Goal: Task Accomplishment & Management: Use online tool/utility

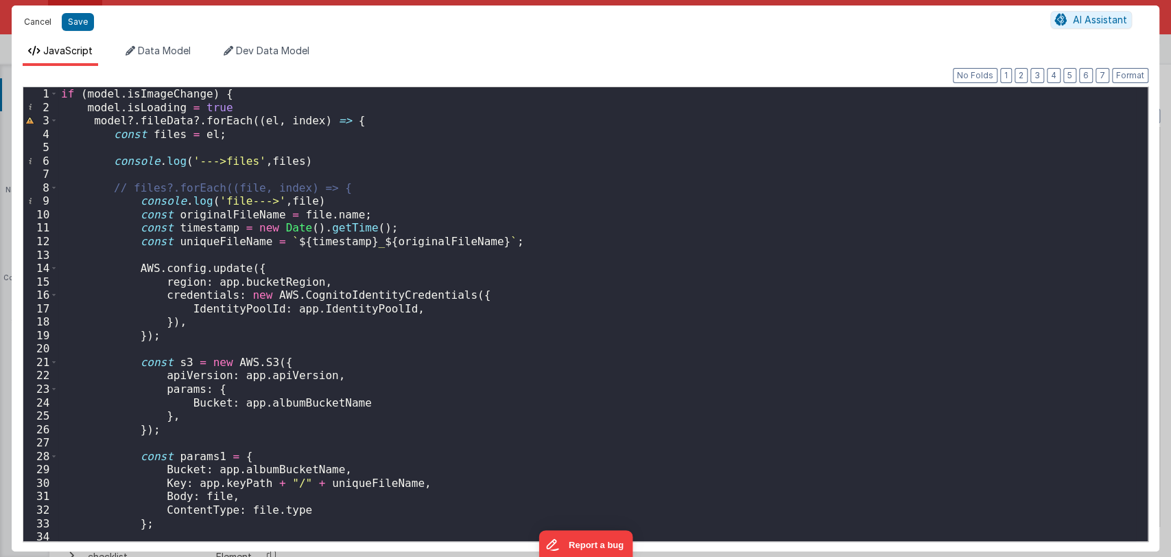
click at [28, 29] on button "Cancel" at bounding box center [37, 21] width 41 height 19
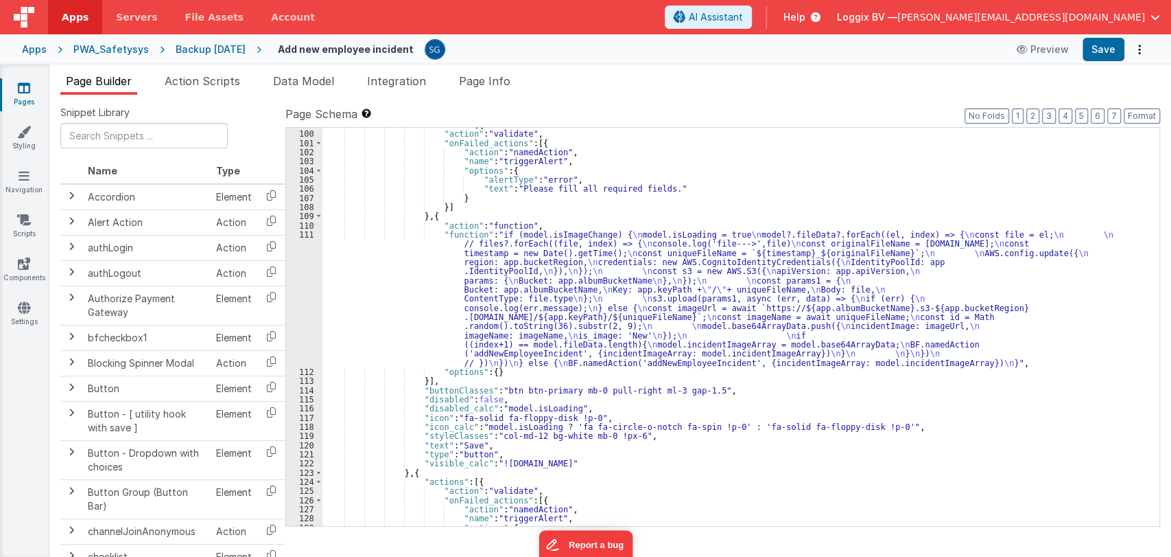
scroll to position [1042, 0]
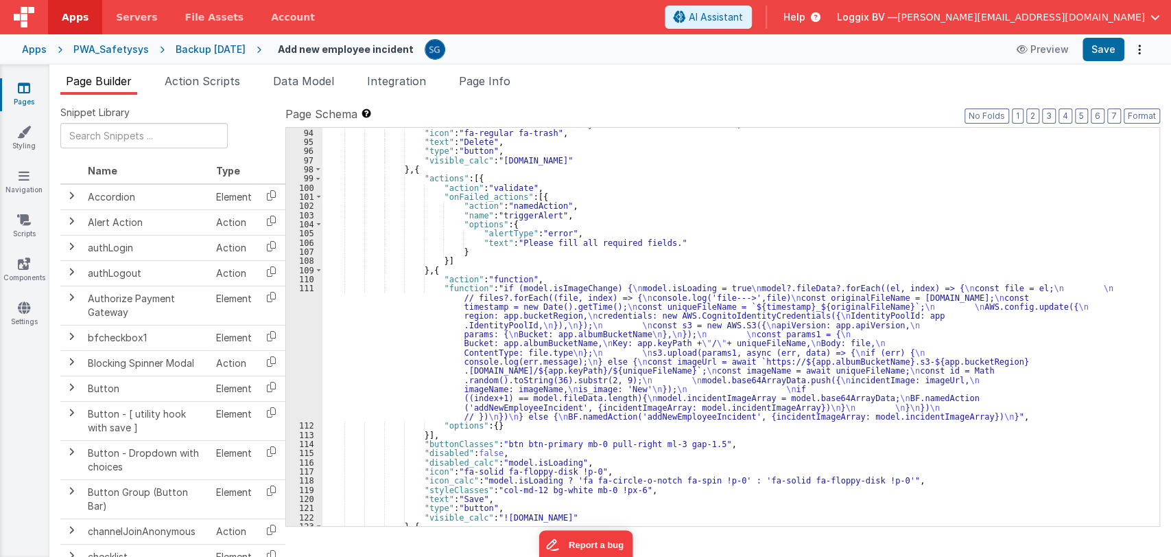
click at [406, 328] on div ""buttonClasses" : "btn btn-secondary !mb-0 z-10 !absolute left-0" , "icon" : "f…" at bounding box center [736, 327] width 826 height 417
click at [306, 290] on div "111" at bounding box center [304, 351] width 36 height 137
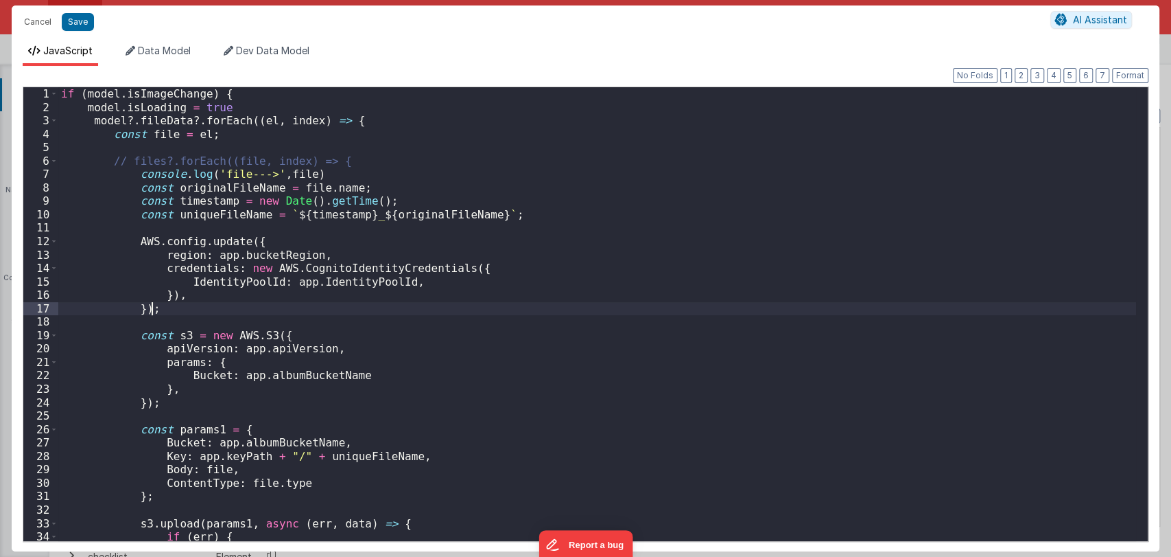
click at [306, 290] on div "if ( model . isImageChange ) { model . isLoading = true model ?. fileData ?. fo…" at bounding box center [597, 327] width 1078 height 480
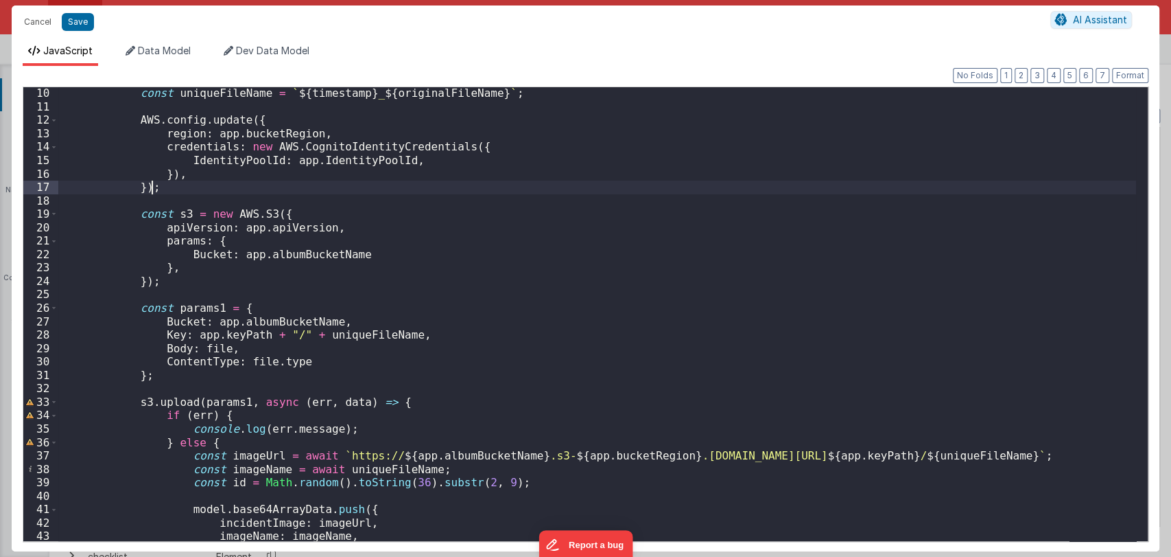
scroll to position [21, 0]
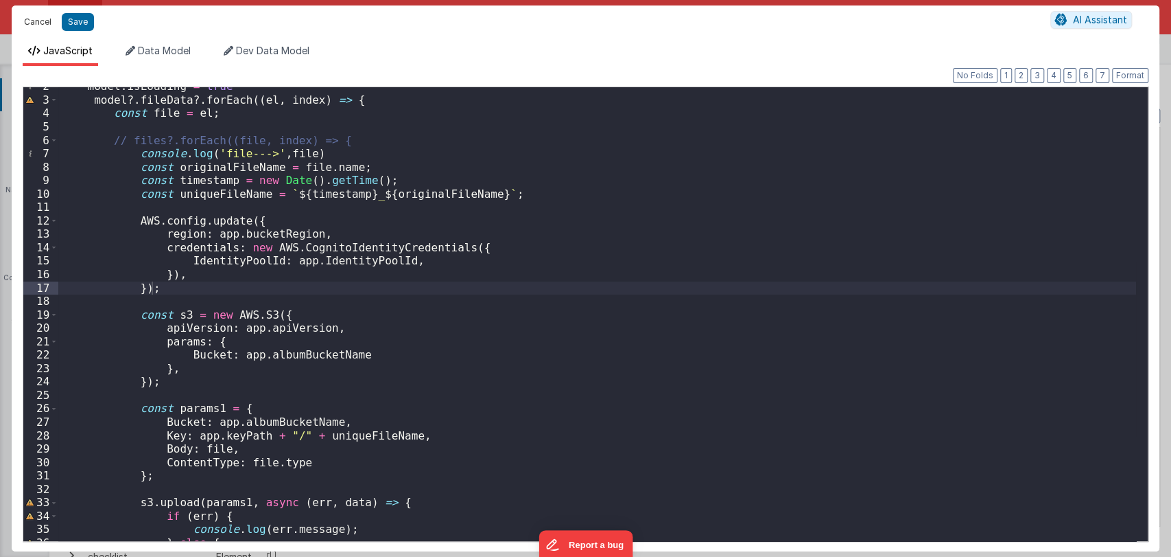
click at [25, 19] on button "Cancel" at bounding box center [37, 21] width 41 height 19
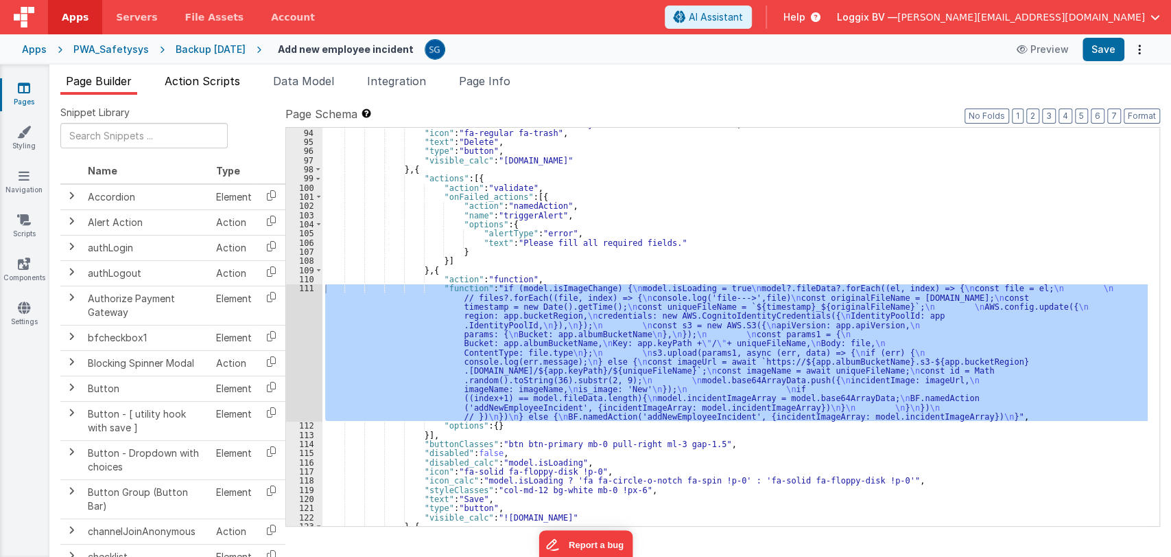
click at [229, 84] on span "Action Scripts" at bounding box center [202, 81] width 75 height 14
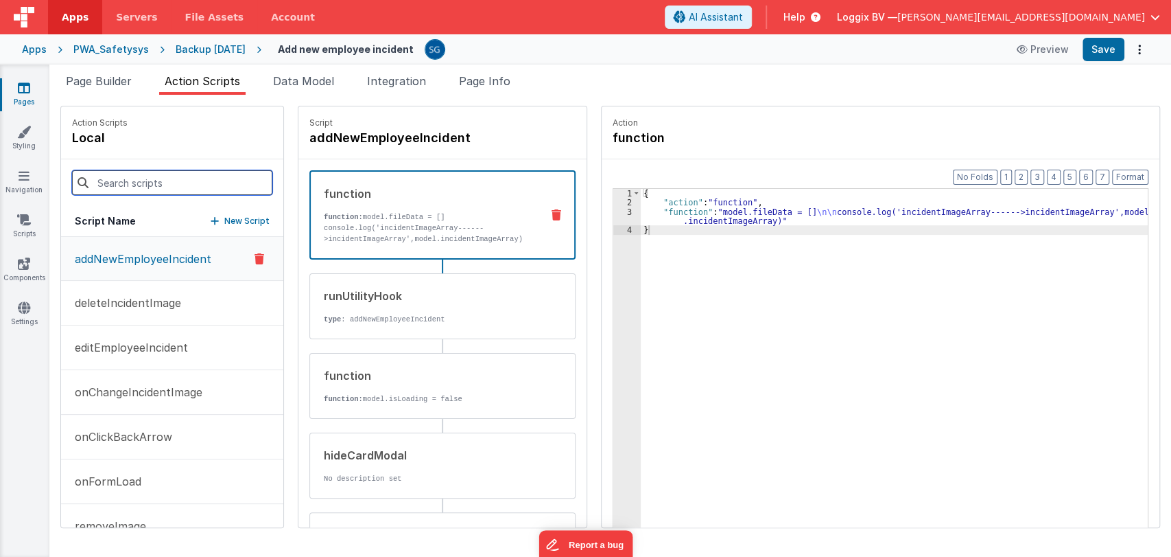
click at [181, 194] on input at bounding box center [172, 182] width 200 height 25
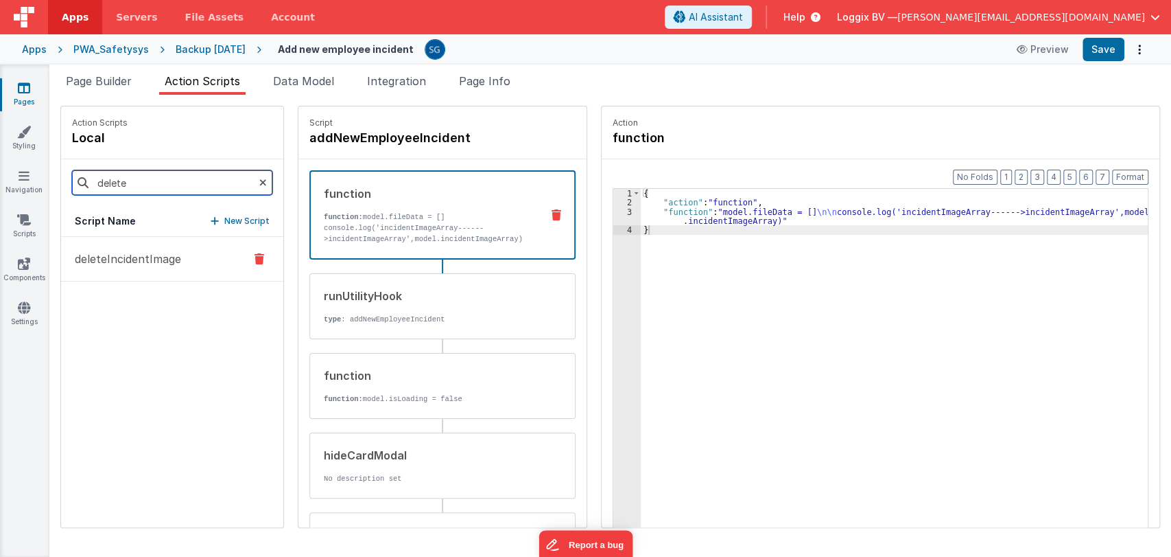
type input "delete"
click at [115, 259] on p "deleteIncidentImage" at bounding box center [124, 258] width 115 height 16
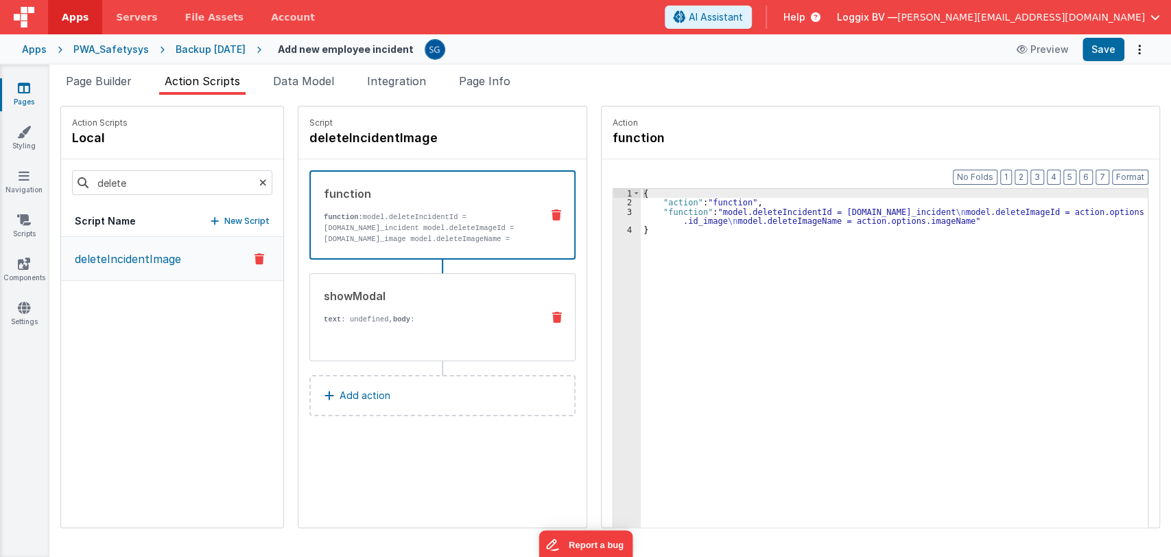
click at [449, 300] on div "showModal" at bounding box center [427, 296] width 207 height 16
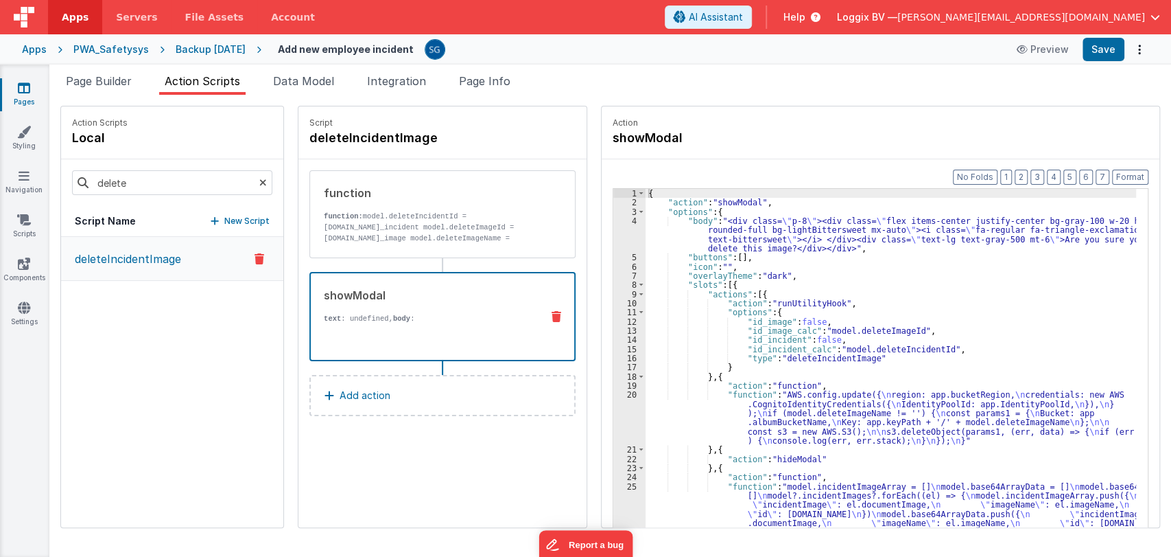
click at [775, 406] on div "{ "action" : "showModal" , "options" : { "body" : "<div class= \" p-8 \" ><div …" at bounding box center [898, 388] width 504 height 399
click at [618, 392] on div "20" at bounding box center [629, 417] width 32 height 55
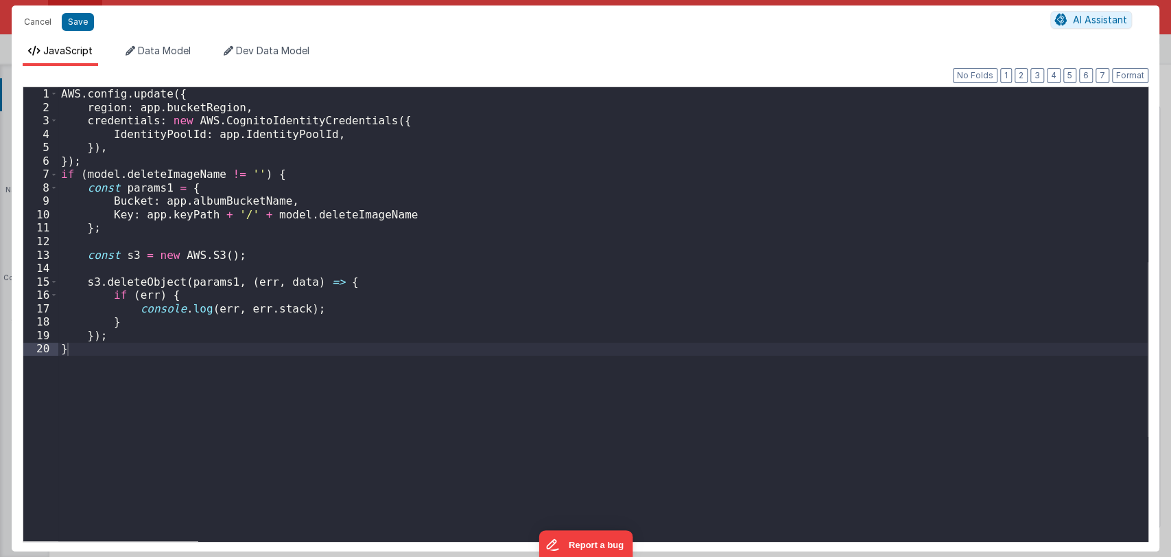
click at [618, 392] on div "Cancel Save AI Assistant JavaScript Data Model Dev Data Model Format 7 6 5 4 3 …" at bounding box center [585, 278] width 1171 height 557
click at [29, 21] on button "Cancel" at bounding box center [37, 21] width 41 height 19
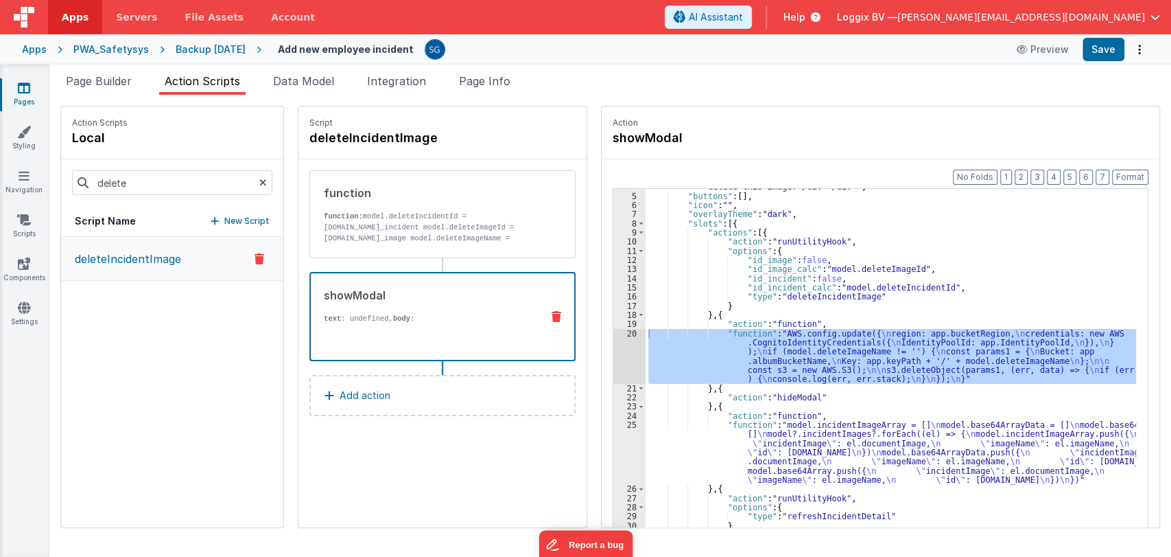
scroll to position [61, 0]
click at [742, 459] on div ""body" : "<div class= \" p-8 \" ><div class= \" flex items-center justify-cente…" at bounding box center [898, 367] width 504 height 427
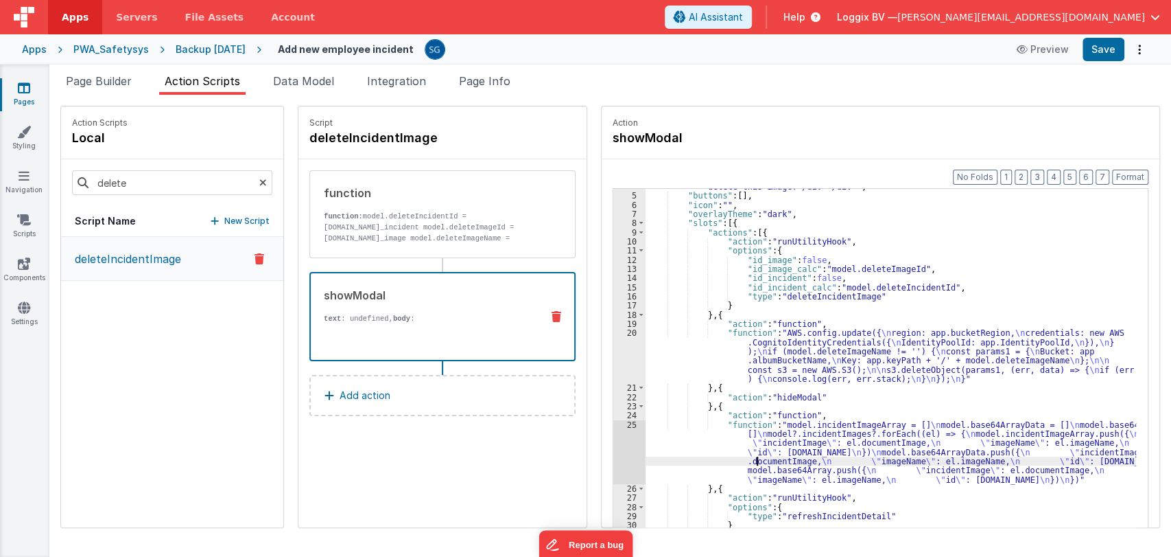
click at [616, 423] on div "25" at bounding box center [629, 452] width 32 height 64
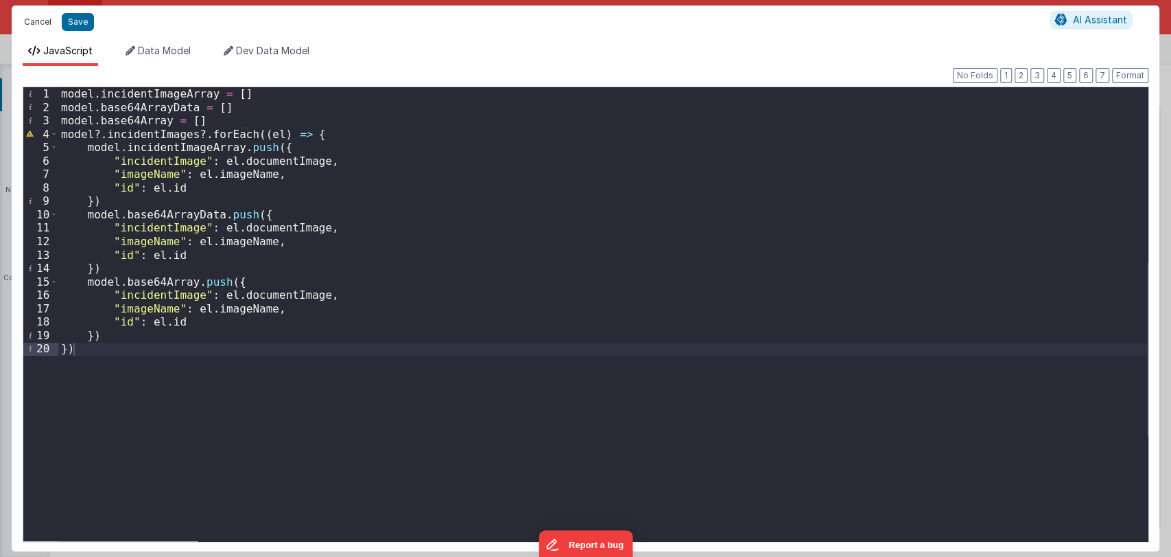
click at [38, 23] on button "Cancel" at bounding box center [37, 21] width 41 height 19
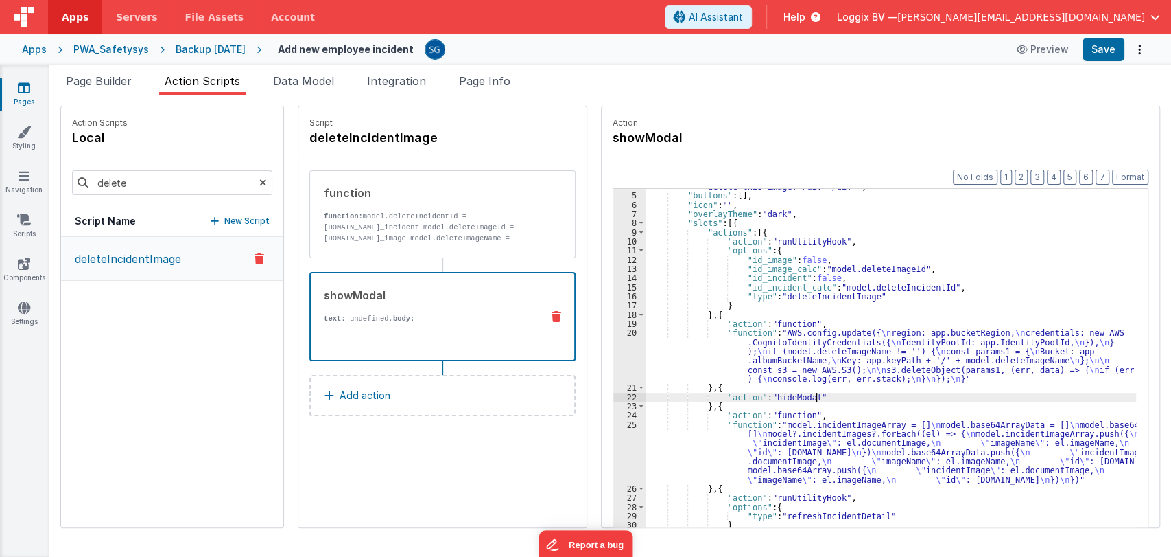
click at [943, 396] on div ""body" : "<div class= \" p-8 \" ><div class= \" flex items-center justify-cente…" at bounding box center [898, 367] width 504 height 427
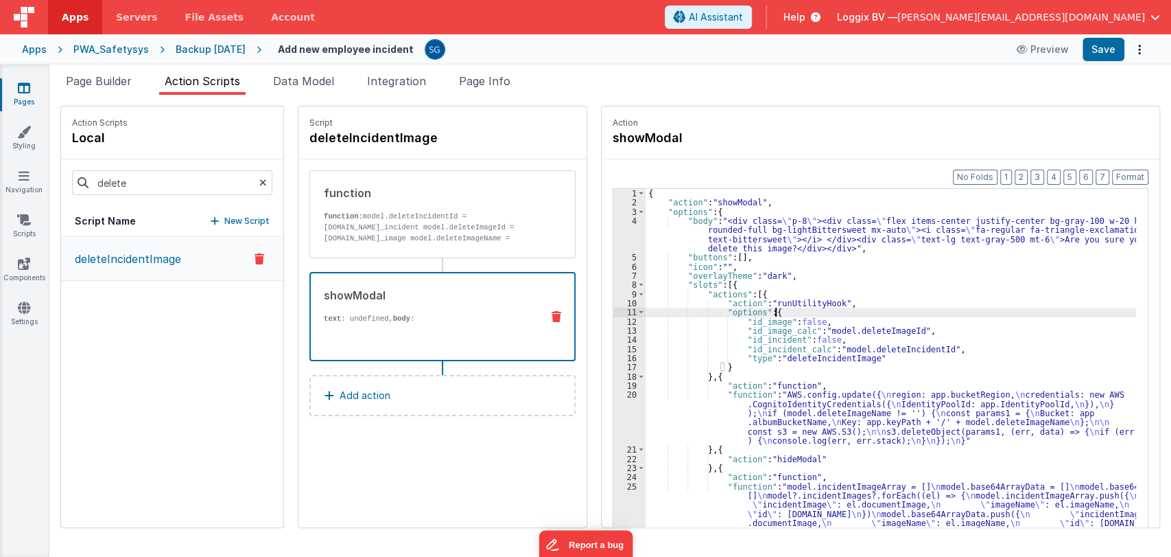
click at [981, 307] on div "{ "action" : "showModal" , "options" : { "body" : "<div class= \" p-8 \" ><div …" at bounding box center [898, 388] width 504 height 399
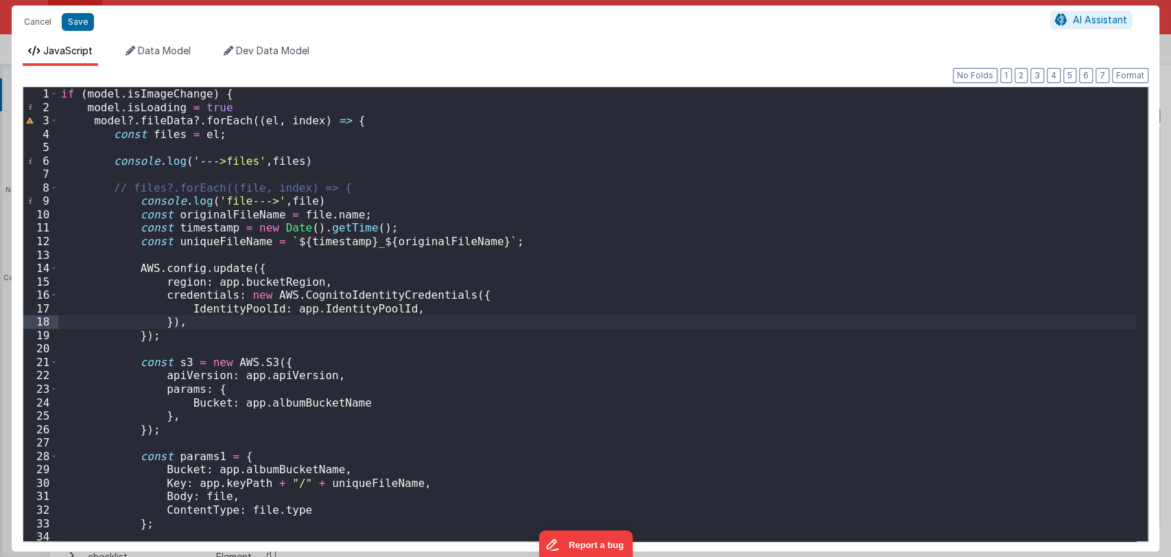
click at [554, 452] on div "if ( model . isImageChange ) { model . isLoading = true model ?. fileData ?. fo…" at bounding box center [597, 327] width 1078 height 480
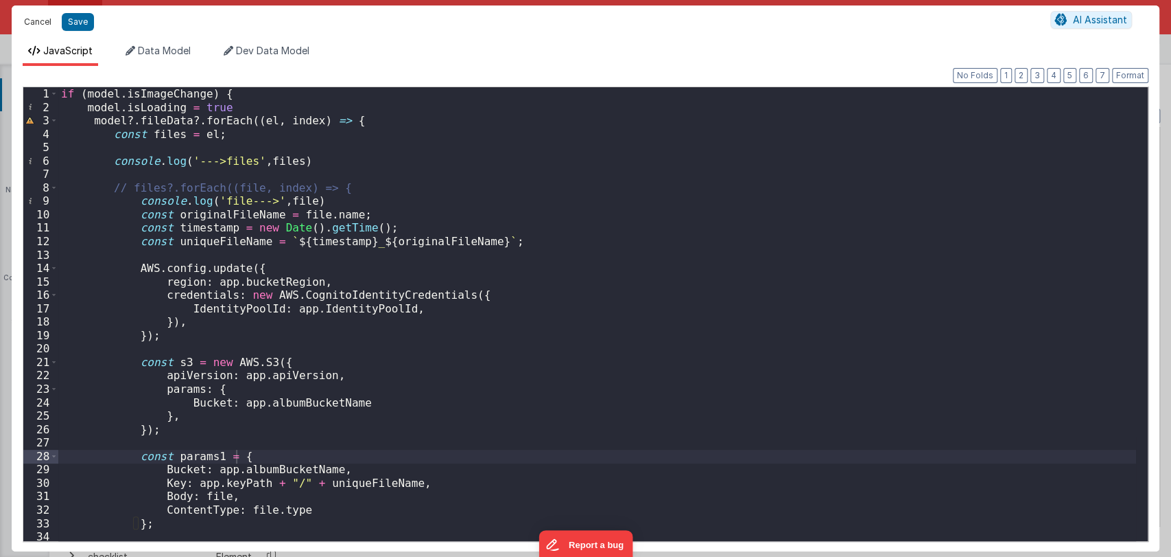
click at [36, 23] on button "Cancel" at bounding box center [37, 21] width 41 height 19
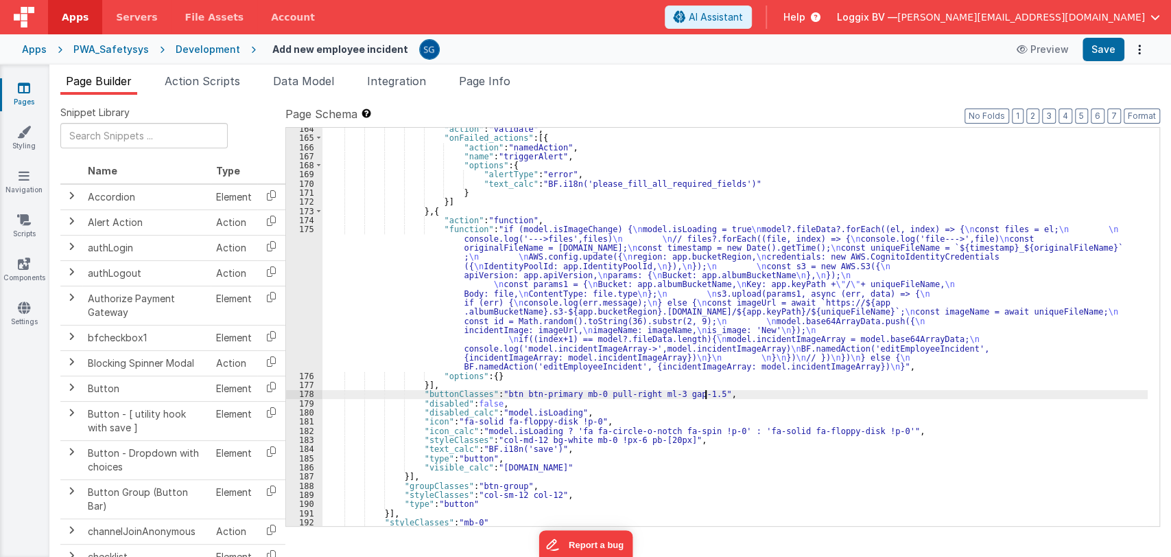
click at [732, 393] on div ""action" : "validate" , "onFailed_actions" : [{ "action" : "namedAction" , "nam…" at bounding box center [736, 332] width 826 height 417
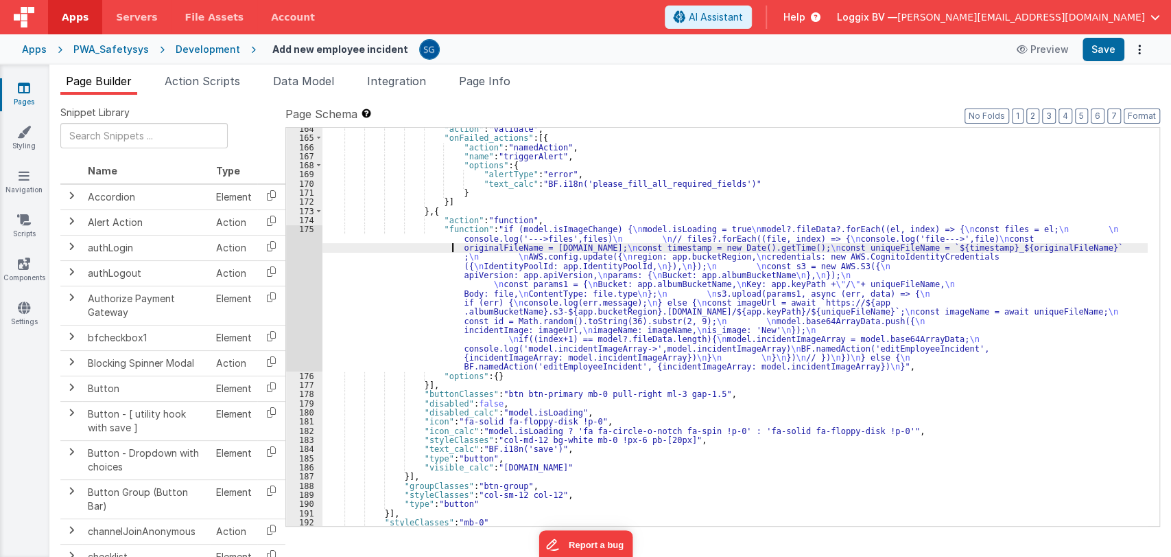
click at [415, 244] on div ""action" : "validate" , "onFailed_actions" : [{ "action" : "namedAction" , "nam…" at bounding box center [736, 332] width 826 height 417
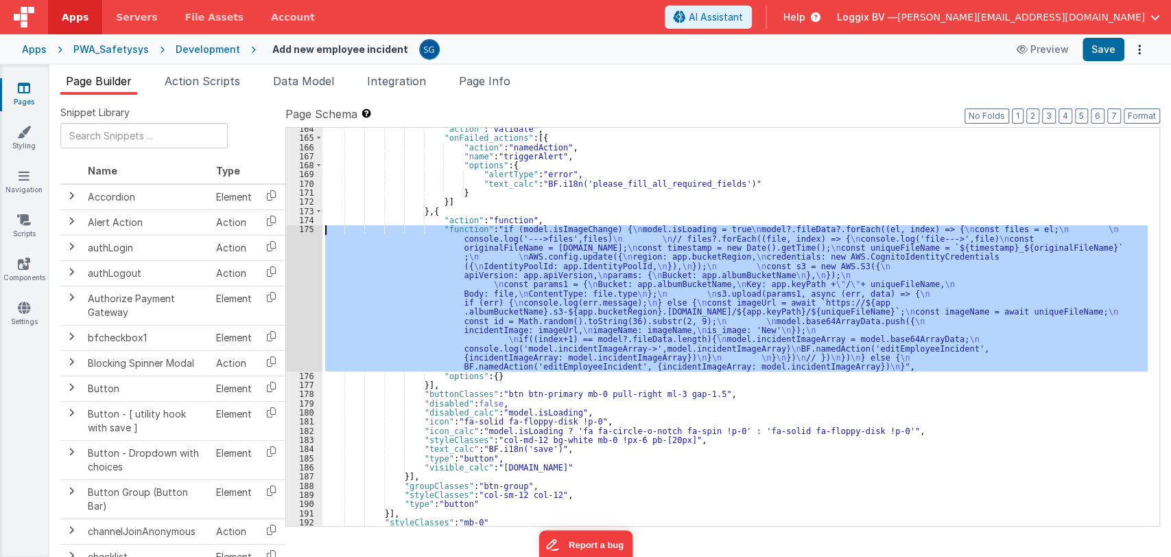
click at [305, 228] on div "175" at bounding box center [304, 297] width 36 height 146
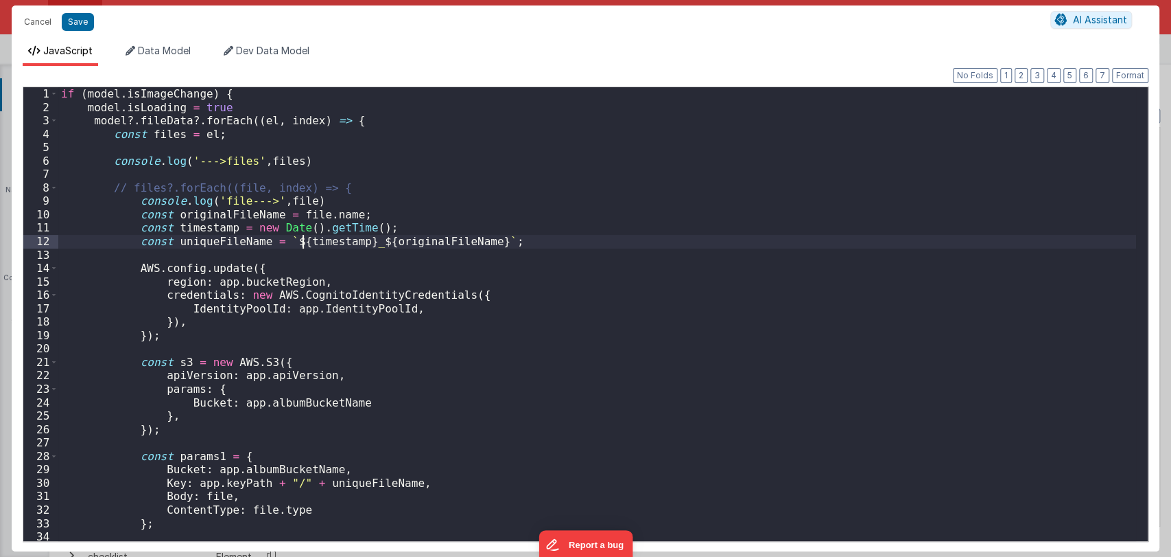
click at [305, 228] on div "if ( model . isImageChange ) { model . isLoading = true model ?. fileData ?. fo…" at bounding box center [597, 327] width 1078 height 480
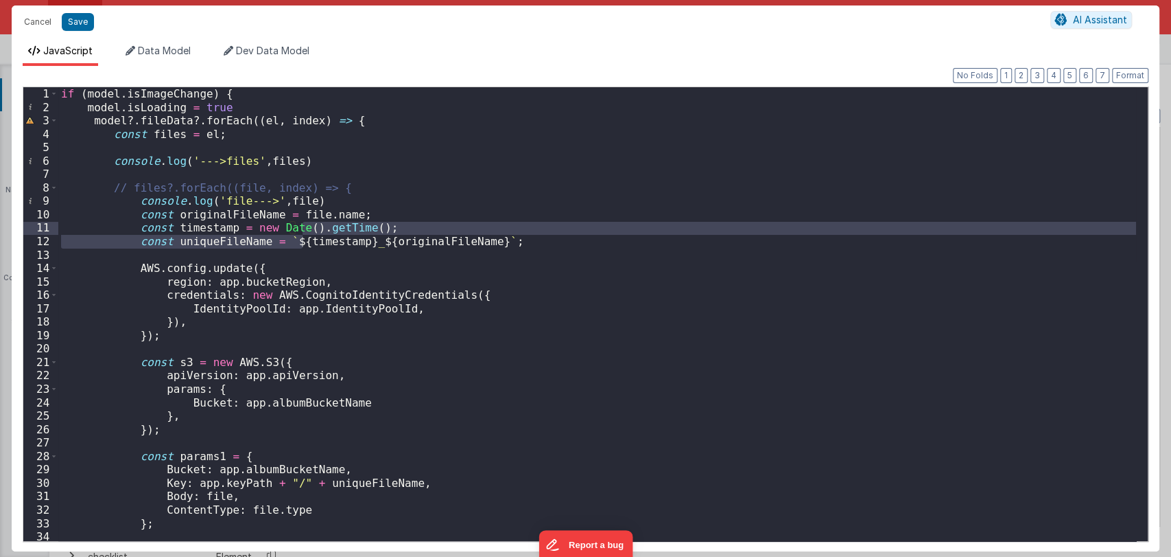
click at [536, 349] on div "if ( model . isImageChange ) { model . isLoading = true model ?. fileData ?. fo…" at bounding box center [597, 327] width 1078 height 480
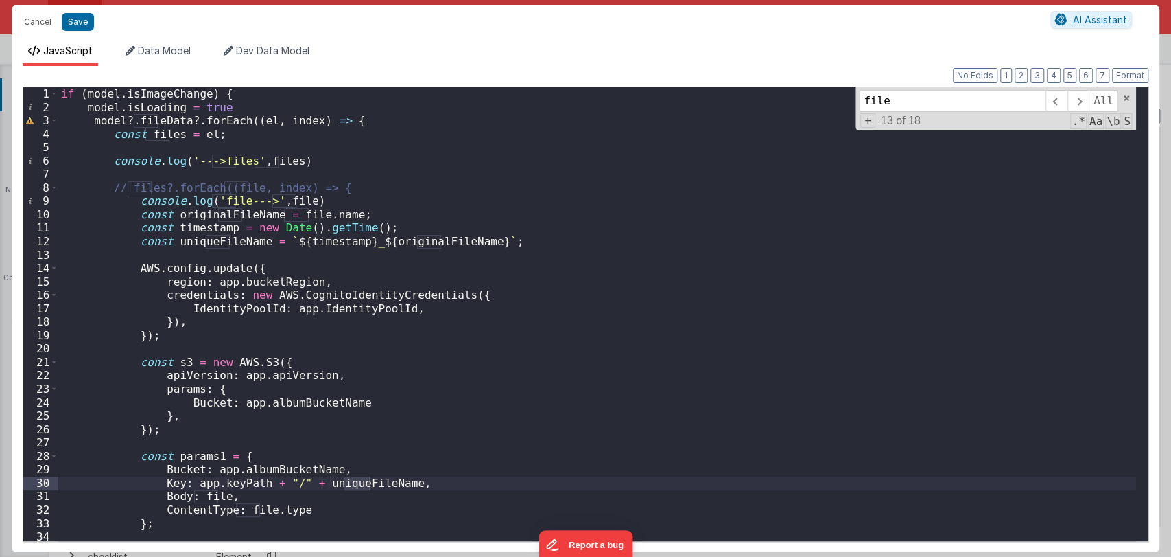
type input "file"
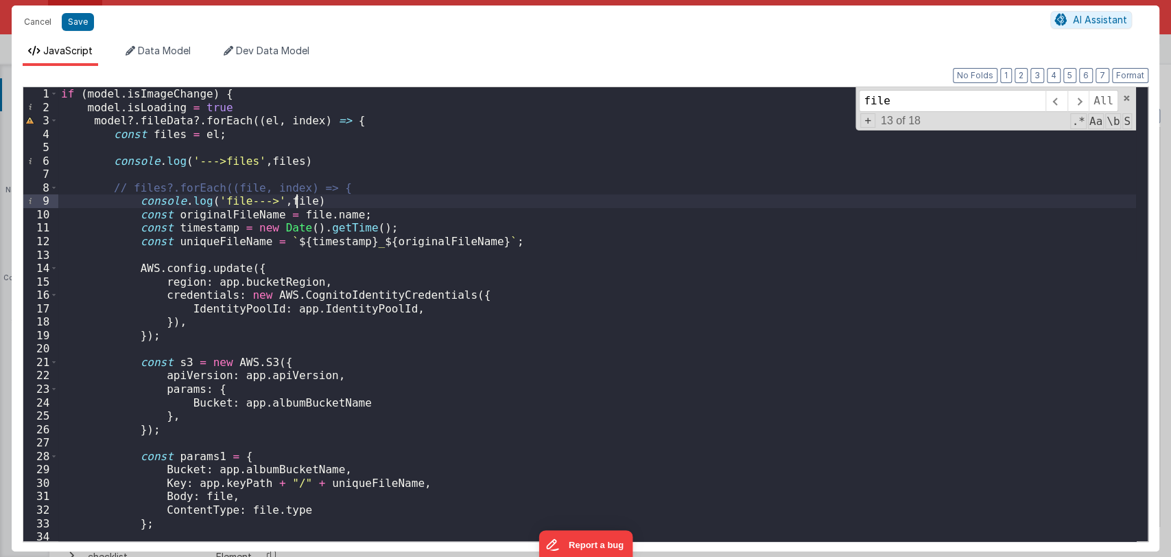
click at [296, 203] on div "if ( model . isImageChange ) { model . isLoading = true model ?. fileData ?. fo…" at bounding box center [597, 327] width 1078 height 480
click at [180, 133] on div "if ( model . isImageChange ) { model . isLoading = true model ?. fileData ?. fo…" at bounding box center [597, 327] width 1078 height 480
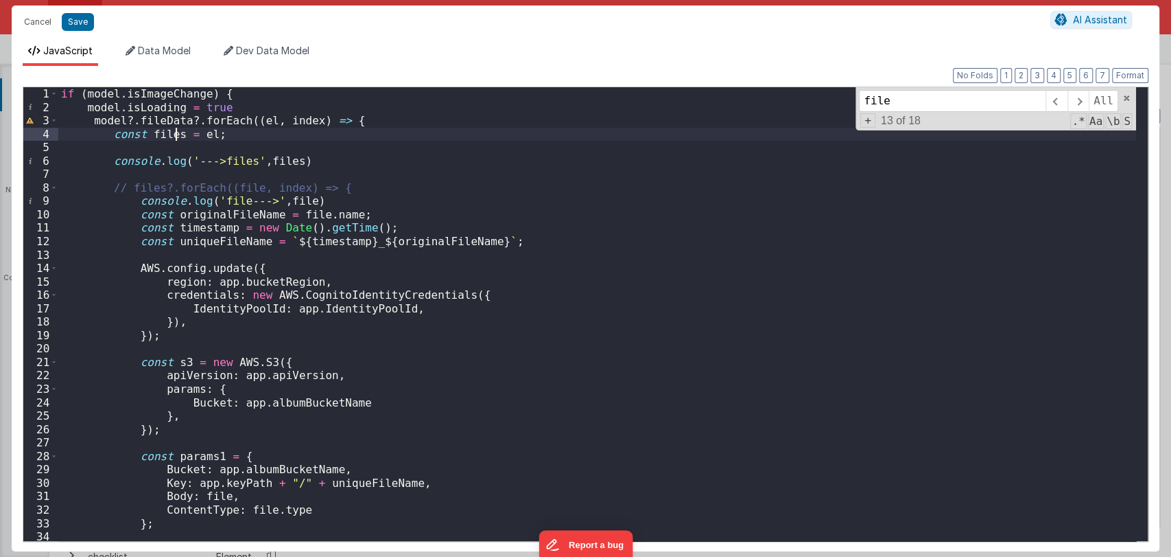
click at [173, 137] on div "if ( model . isImageChange ) { model . isLoading = true model ?. fileData ?. fo…" at bounding box center [597, 327] width 1078 height 480
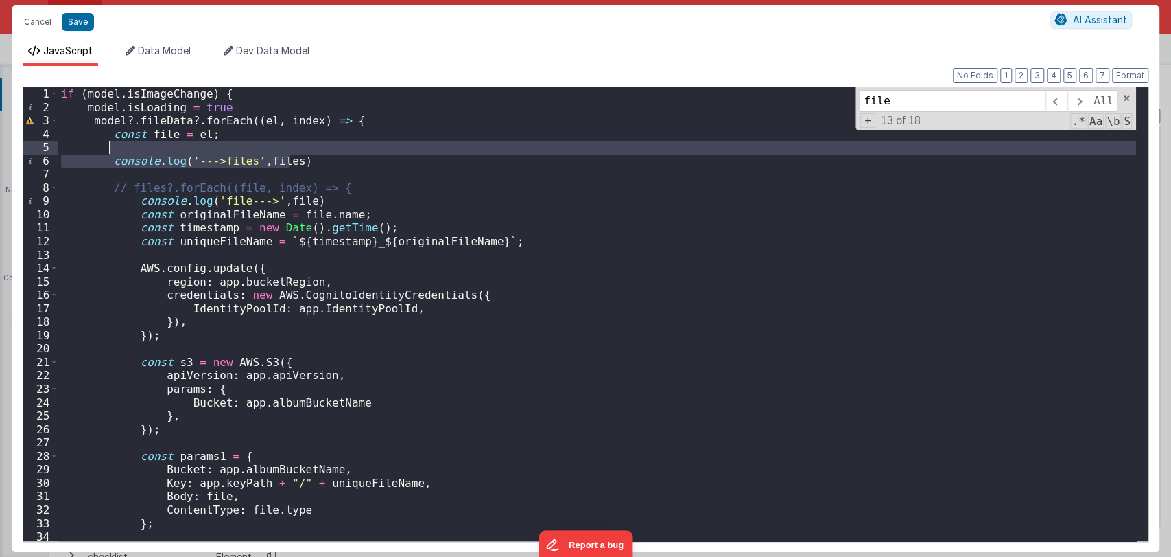
drag, startPoint x: 307, startPoint y: 165, endPoint x: 314, endPoint y: 146, distance: 19.5
click at [314, 146] on div "if ( model . isImageChange ) { model . isLoading = true model ?. fileData ?. fo…" at bounding box center [597, 327] width 1078 height 480
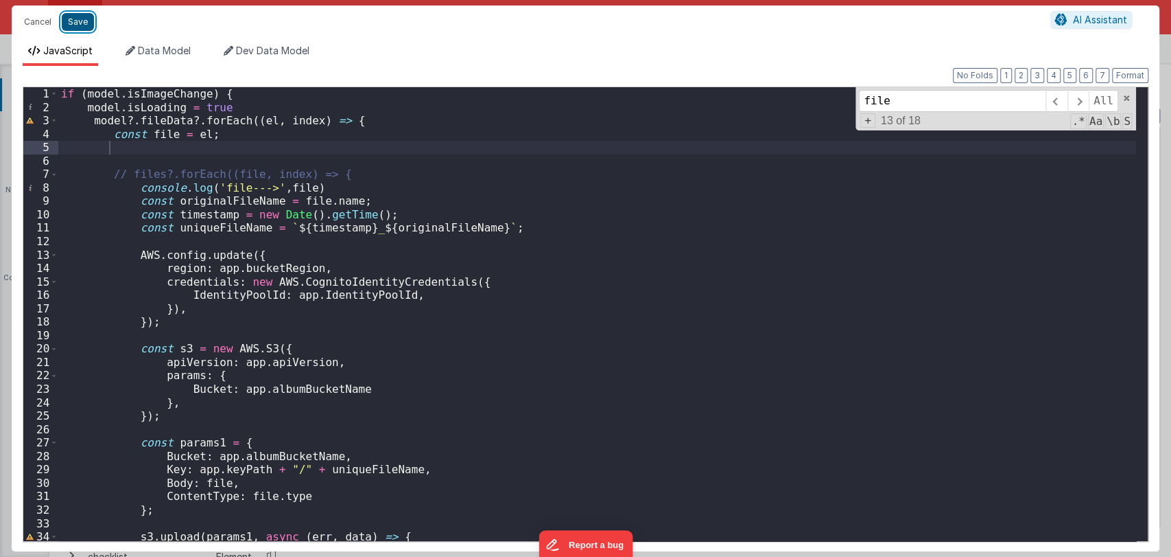
click at [84, 22] on button "Save" at bounding box center [78, 22] width 32 height 18
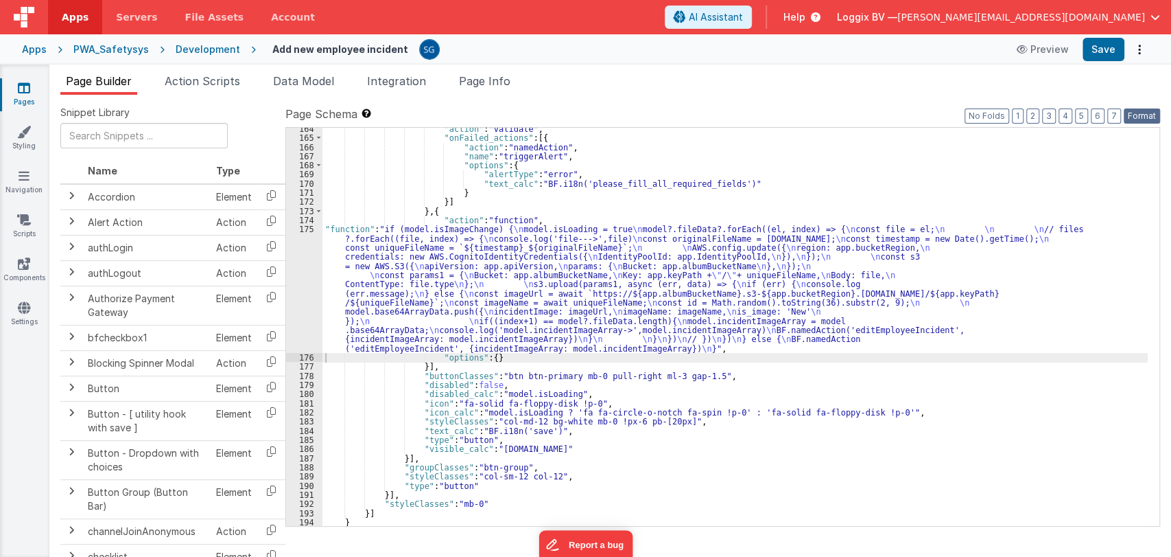
click at [1141, 114] on button "Format" at bounding box center [1142, 115] width 36 height 15
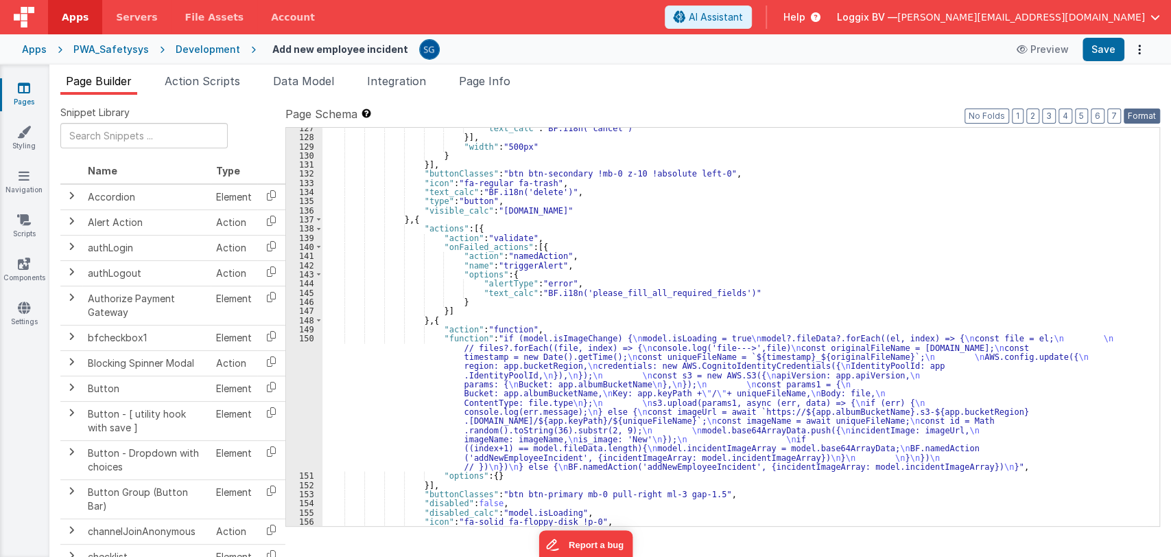
scroll to position [1330, 0]
click at [396, 353] on div ""text_calc" : "BF.i18n('cancel')" }] , "width" : "500px" } }] , "buttonClasses"…" at bounding box center [736, 332] width 826 height 417
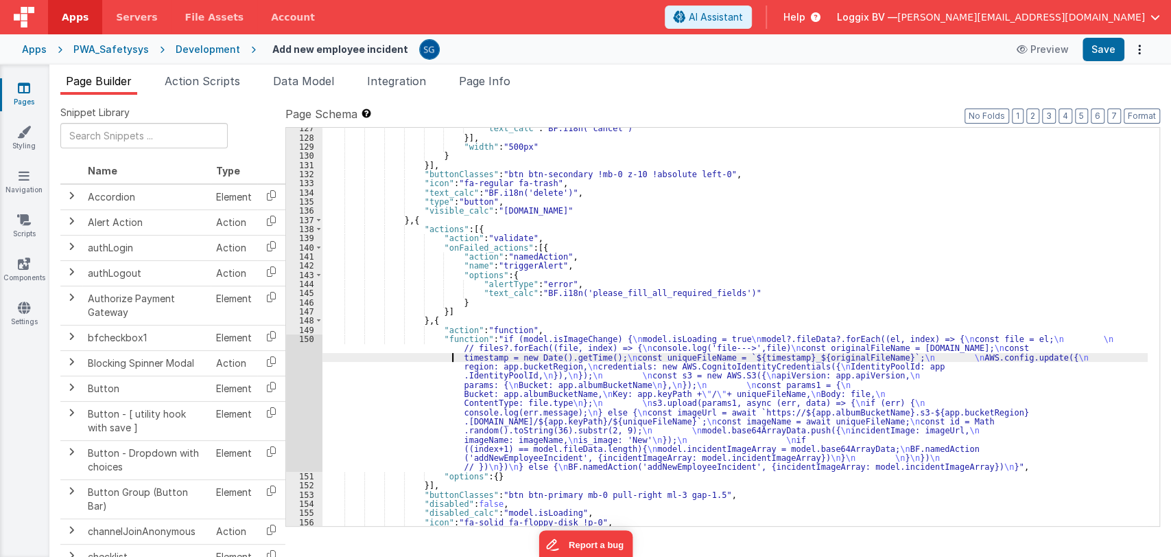
click at [306, 338] on div "150" at bounding box center [304, 402] width 36 height 137
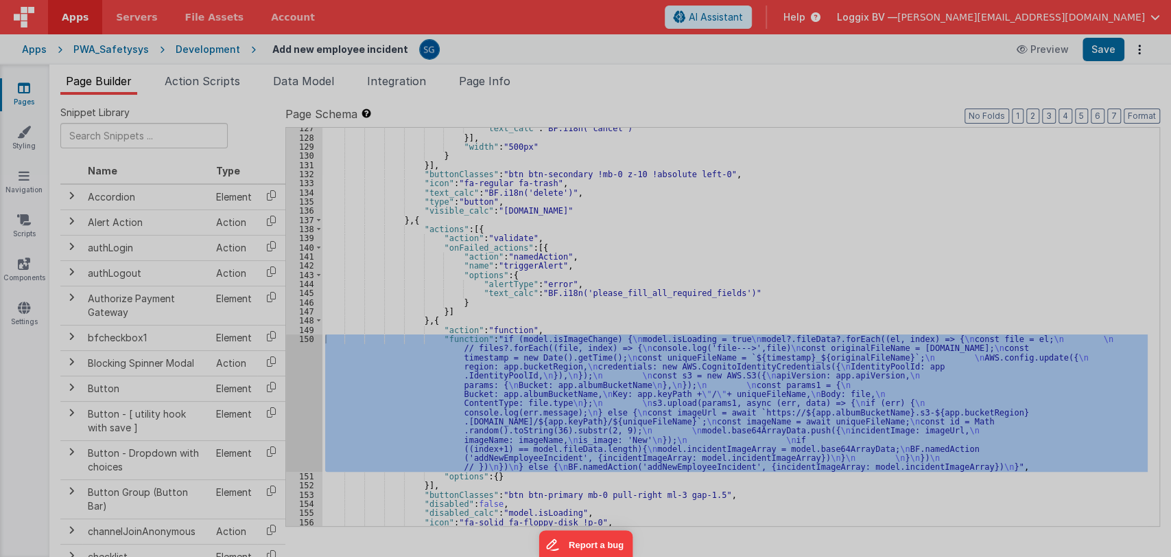
click at [306, 338] on div "if ( model . isImageChange ) { model . isLoading = true model ?. fileData ?. fo…" at bounding box center [597, 313] width 1078 height 480
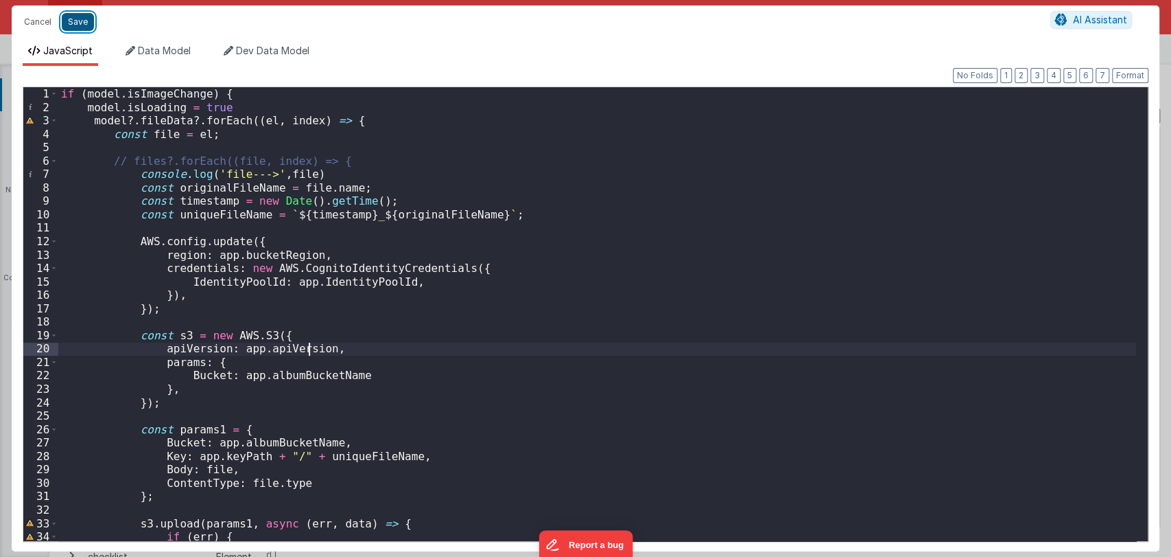
click at [71, 22] on button "Save" at bounding box center [78, 22] width 32 height 18
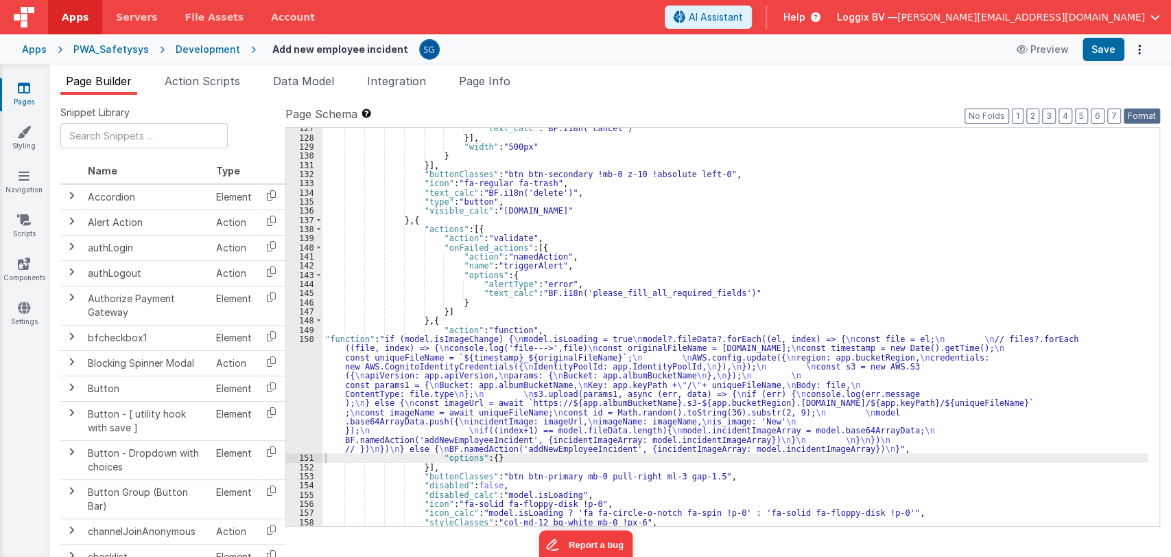
click at [1136, 111] on button "Format" at bounding box center [1142, 115] width 36 height 15
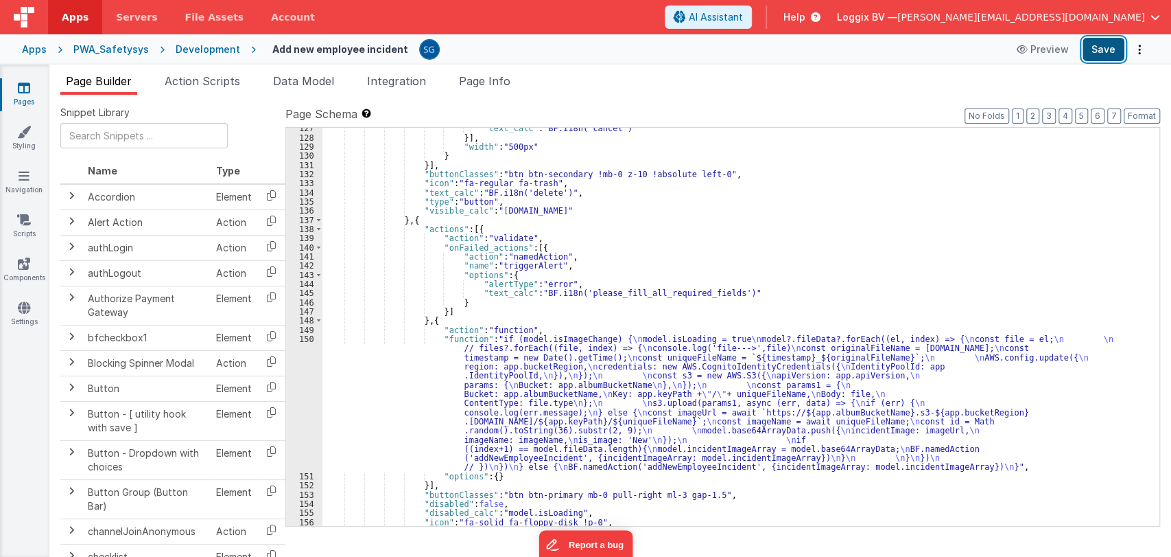
click at [1115, 56] on button "Save" at bounding box center [1104, 49] width 42 height 23
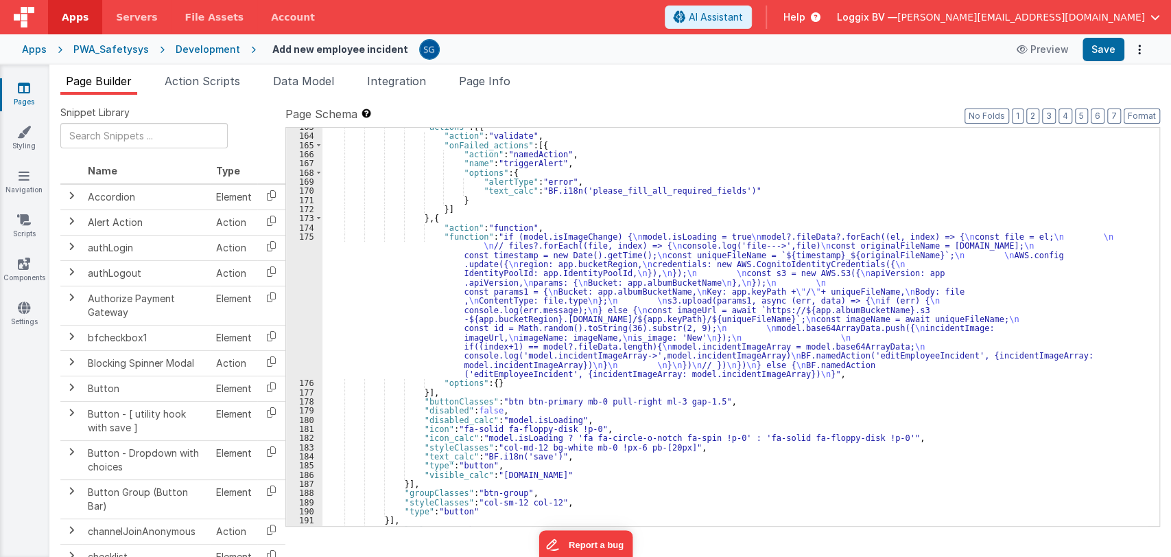
scroll to position [1784, 0]
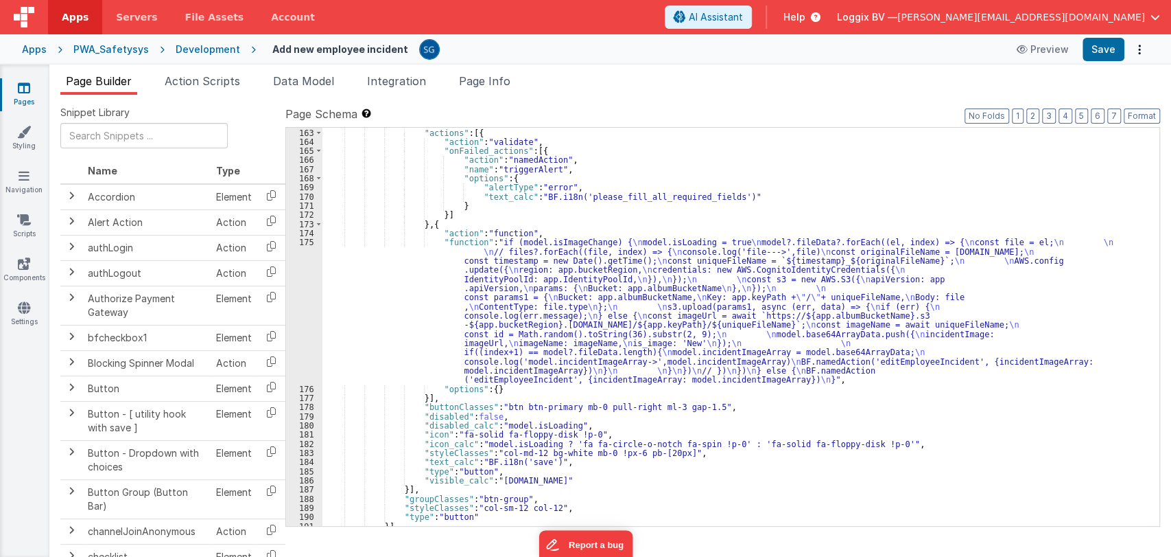
click at [389, 311] on div "} , { "actions" : [{ "action" : "validate" , "onFailed_actions" : [{ "action" :…" at bounding box center [736, 327] width 826 height 417
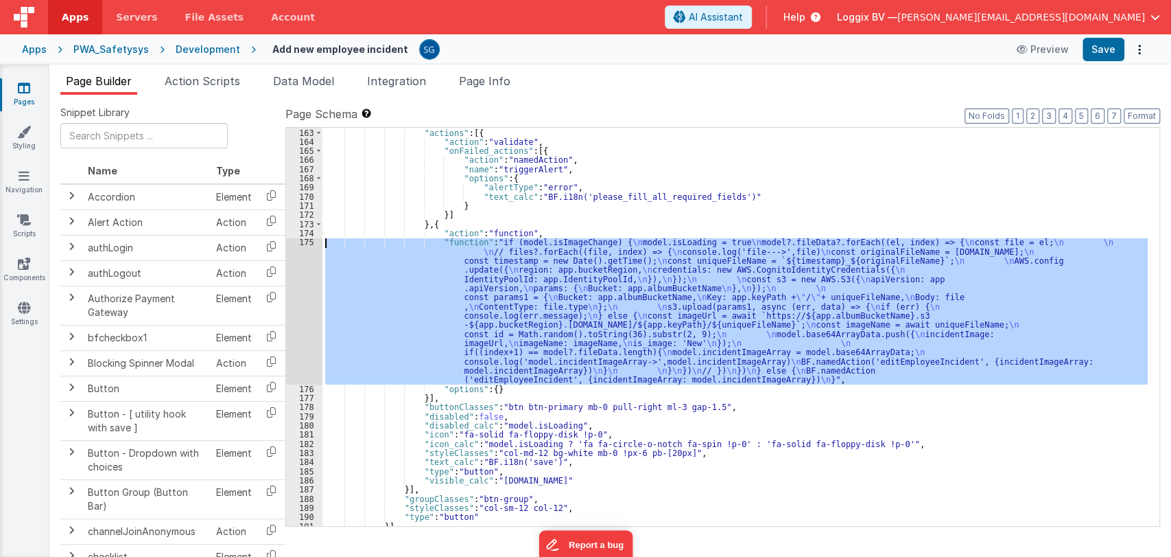
click at [303, 239] on div "175" at bounding box center [304, 310] width 36 height 146
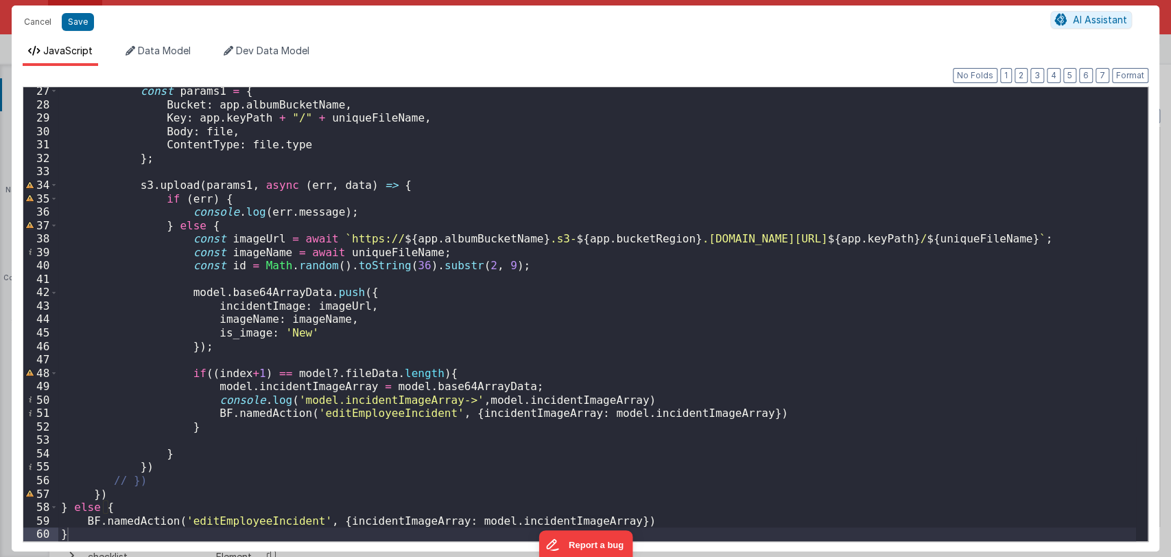
scroll to position [351, 0]
click at [42, 19] on button "Cancel" at bounding box center [37, 21] width 41 height 19
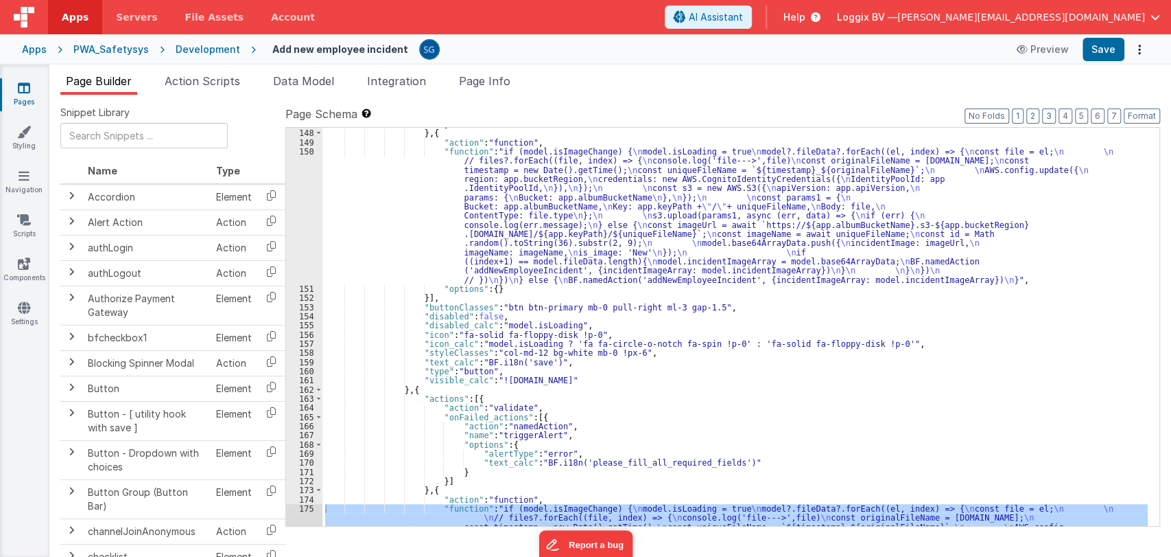
scroll to position [1510, 0]
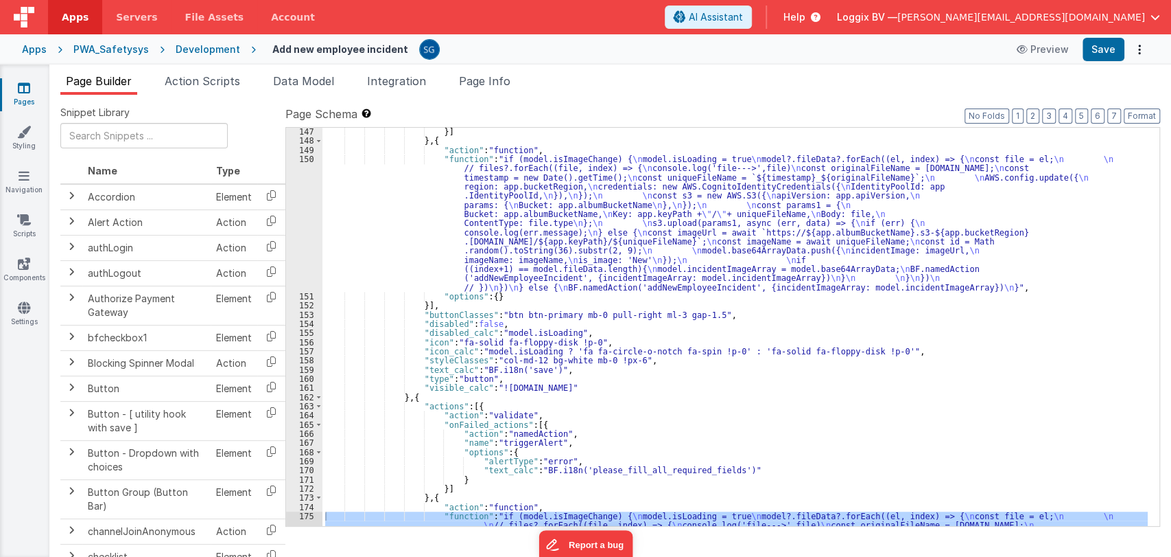
click at [511, 176] on div "}] } , { "action" : "function" , "function" : "if (model.isImageChange) { \n mo…" at bounding box center [736, 404] width 826 height 554
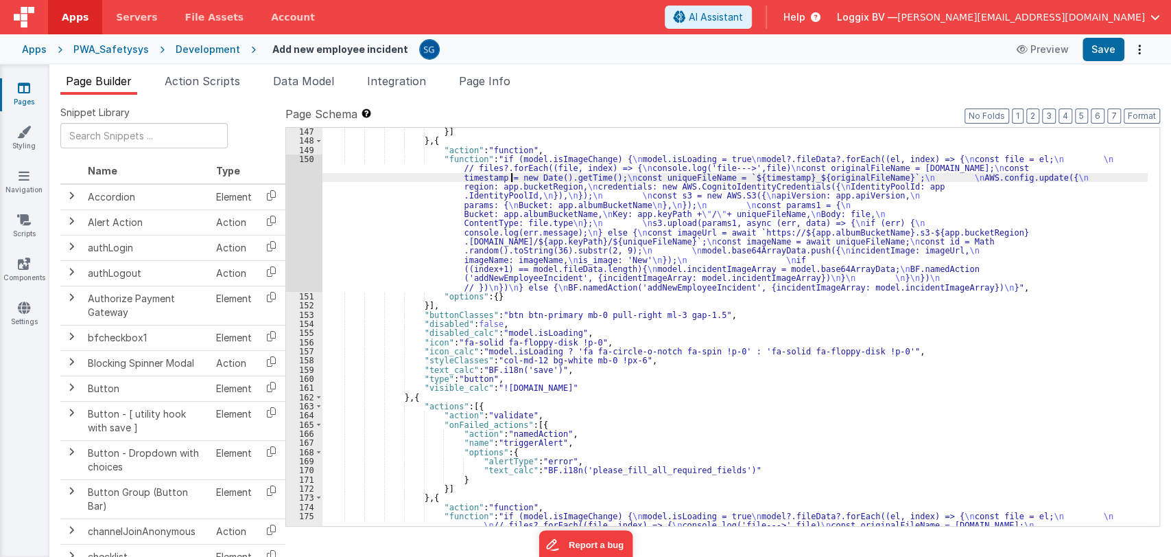
click at [306, 159] on div "150" at bounding box center [304, 222] width 36 height 137
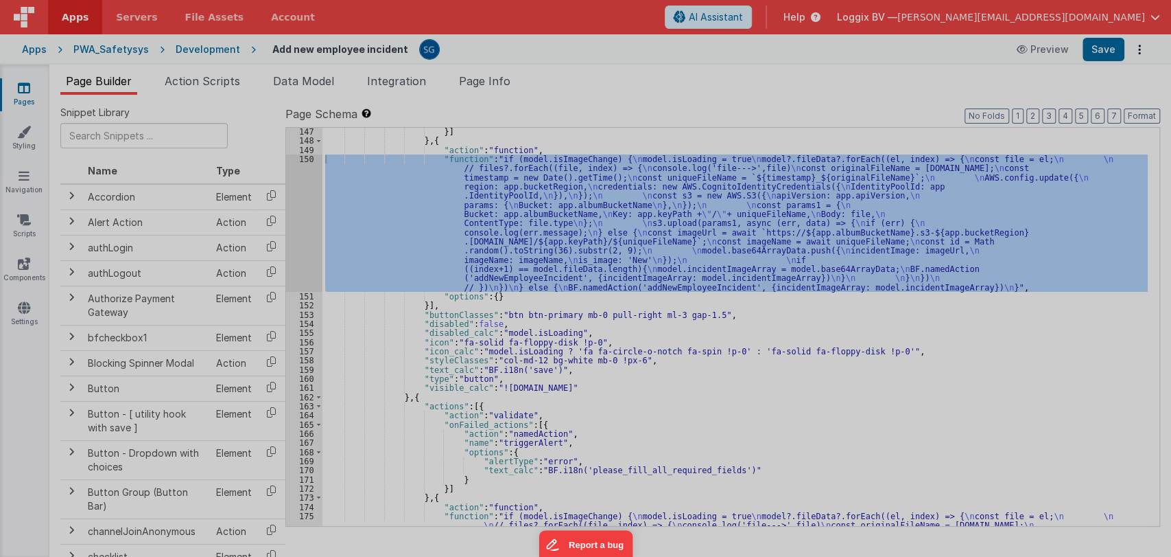
click at [306, 159] on div "if ( model . isImageChange ) { model . isLoading = true model ?. fileData ?. fo…" at bounding box center [597, 313] width 1078 height 480
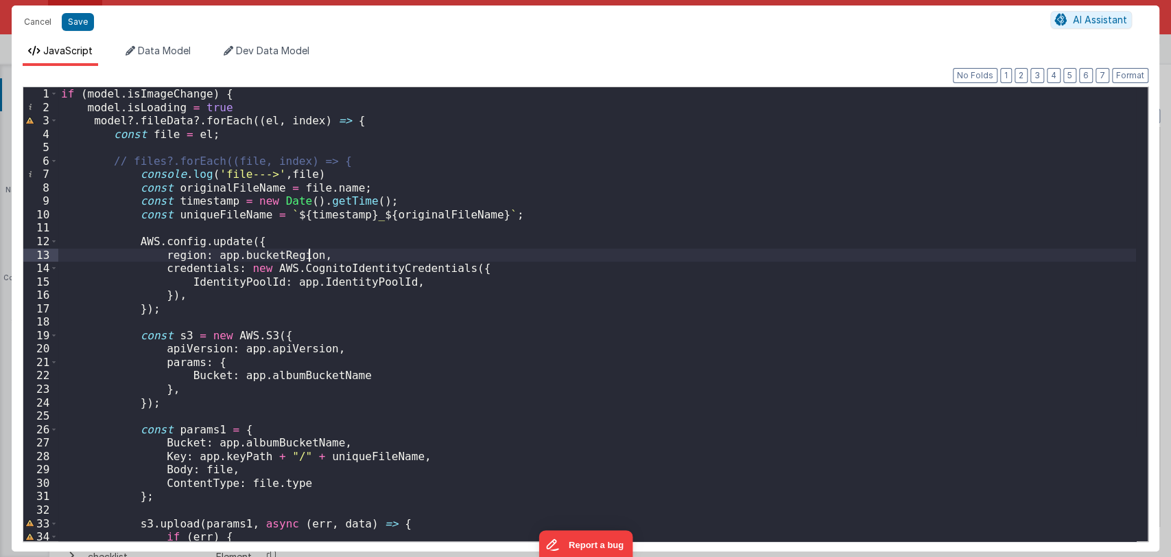
click at [468, 261] on div "if ( model . isImageChange ) { model . isLoading = true model ?. fileData ?. fo…" at bounding box center [597, 327] width 1078 height 480
click at [34, 20] on button "Cancel" at bounding box center [37, 21] width 41 height 19
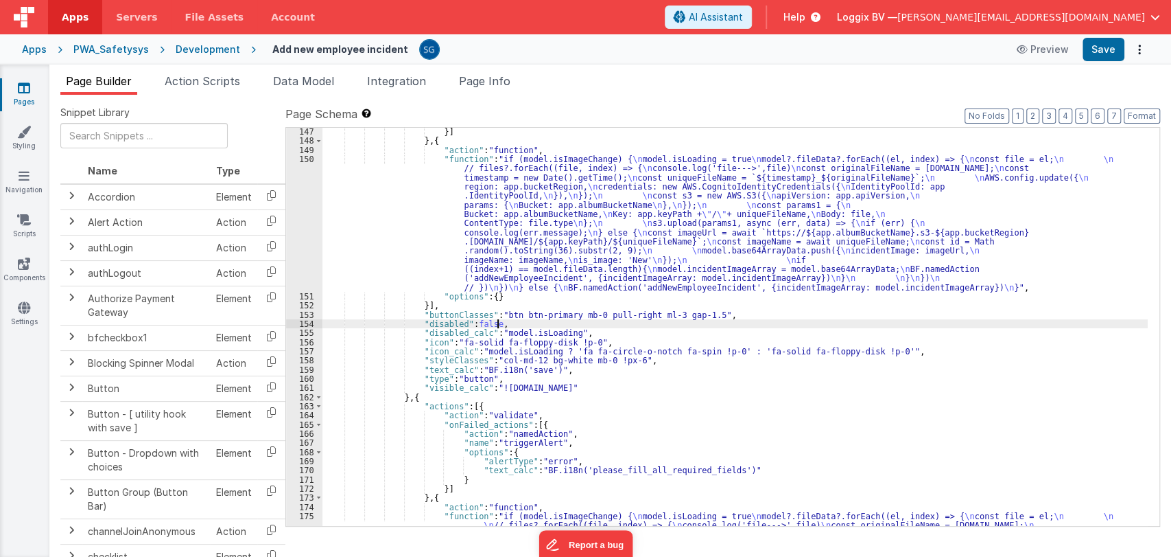
click at [598, 323] on div "}] } , { "action" : "function" , "function" : "if (model.isImageChange) { \n mo…" at bounding box center [736, 404] width 826 height 554
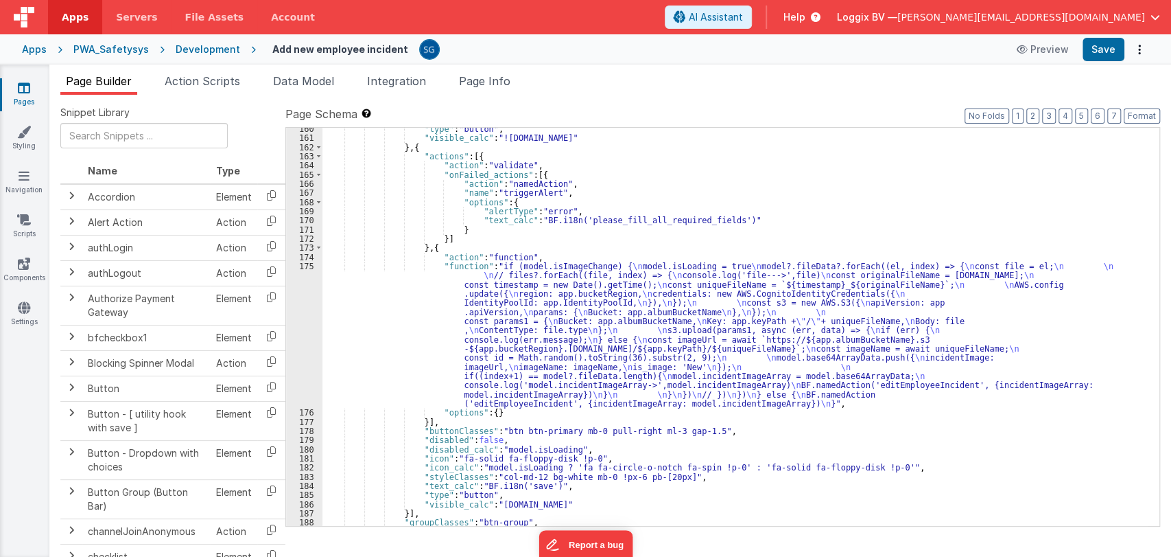
scroll to position [1825, 0]
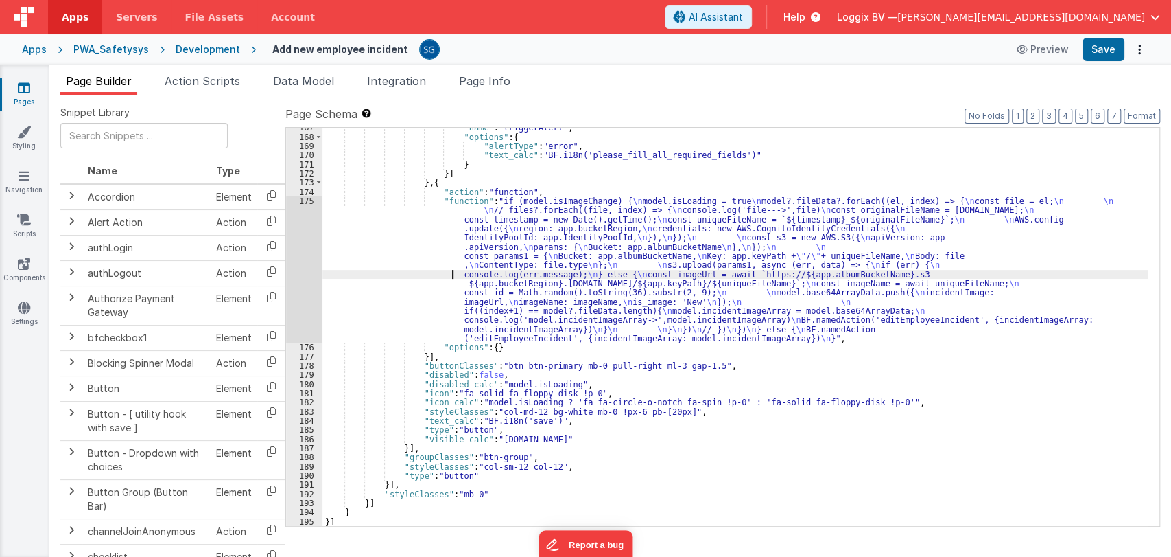
click at [427, 270] on div ""name" : "triggerAlert" , "options" : { "alertType" : "error" , "text_calc" : "…" at bounding box center [736, 331] width 826 height 417
click at [306, 201] on div "175" at bounding box center [304, 269] width 36 height 146
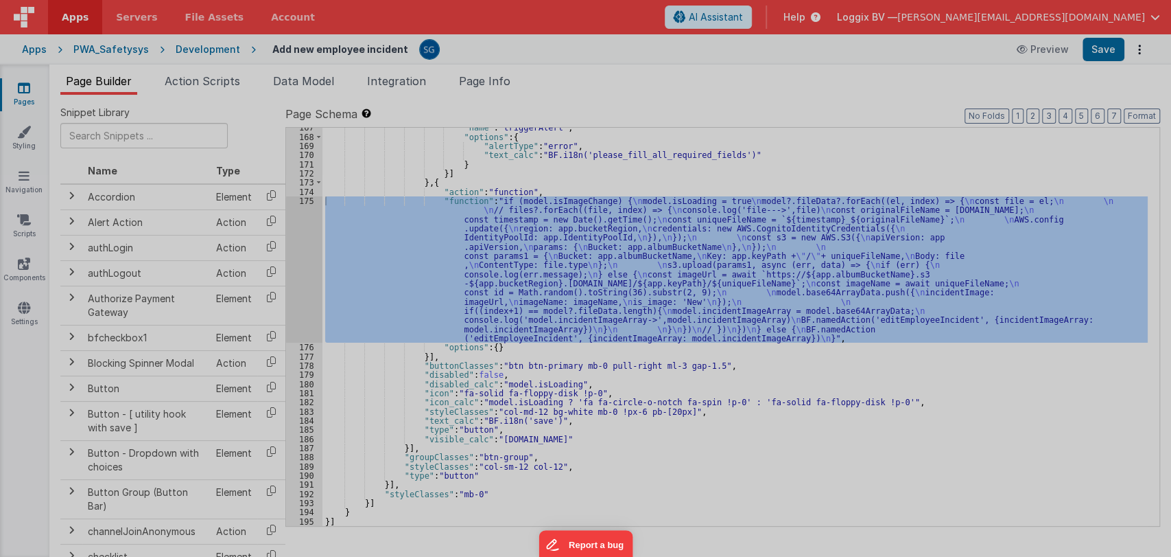
click at [306, 201] on div "if ( model . isImageChange ) { model . isLoading = true model ?. fileData ?. fo…" at bounding box center [597, 313] width 1078 height 480
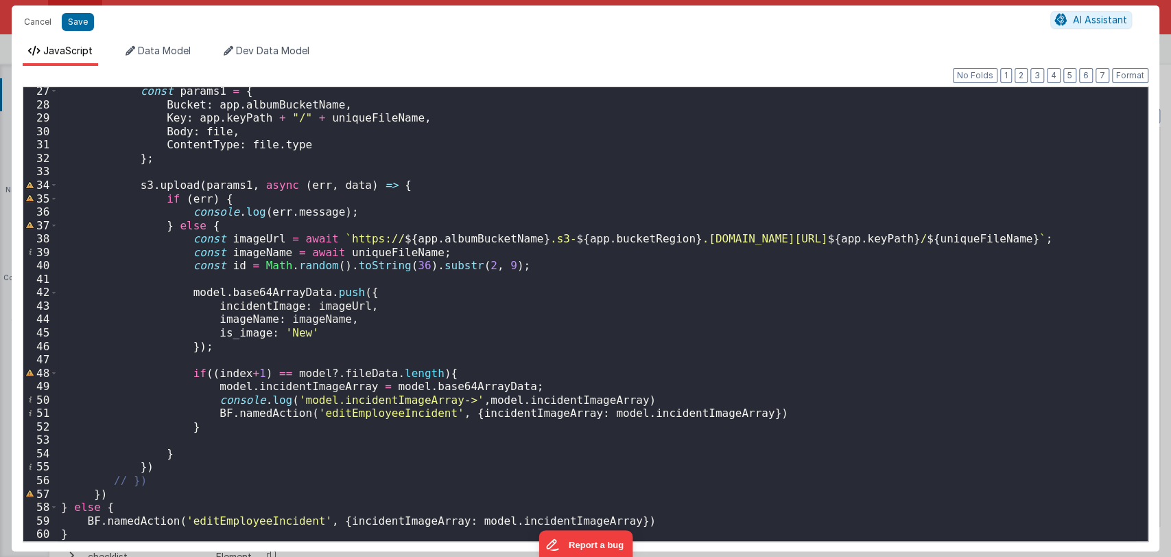
scroll to position [351, 0]
click at [451, 369] on div "const params1 = { Bucket : app . albumBucketName , Key : app . keyPath + "/" + …" at bounding box center [597, 324] width 1078 height 480
click at [517, 394] on div "const params1 = { Bucket : app . albumBucketName , Key : app . keyPath + "/" + …" at bounding box center [597, 324] width 1078 height 480
click at [526, 384] on div "const params1 = { Bucket : app . albumBucketName , Key : app . keyPath + "/" + …" at bounding box center [597, 324] width 1078 height 480
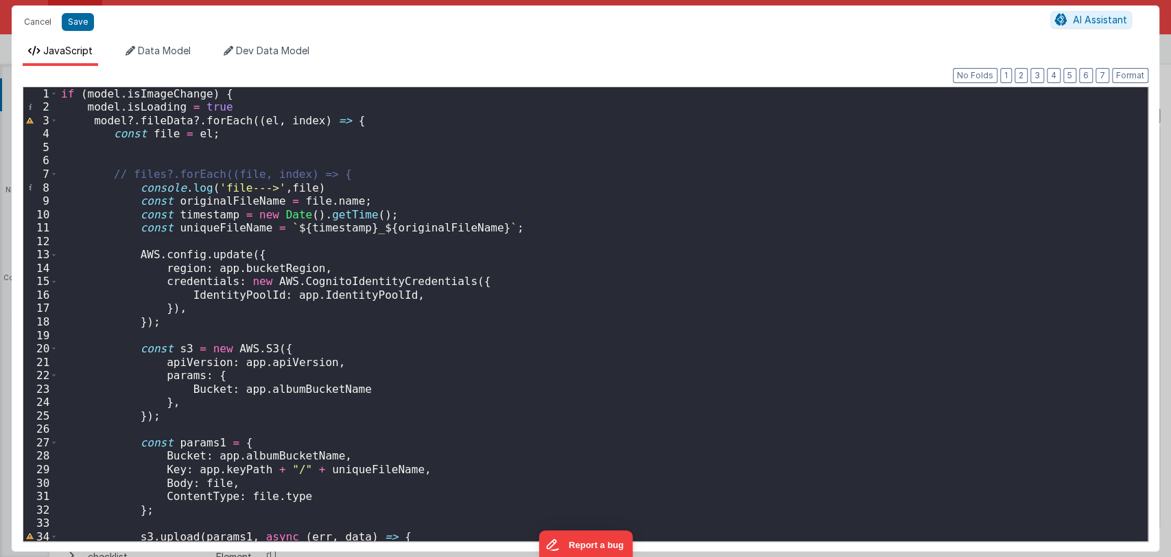
scroll to position [0, 0]
click at [538, 377] on div "if ( model . isImageChange ) { model . isLoading = true model ?. fileData ?. fo…" at bounding box center [597, 327] width 1078 height 480
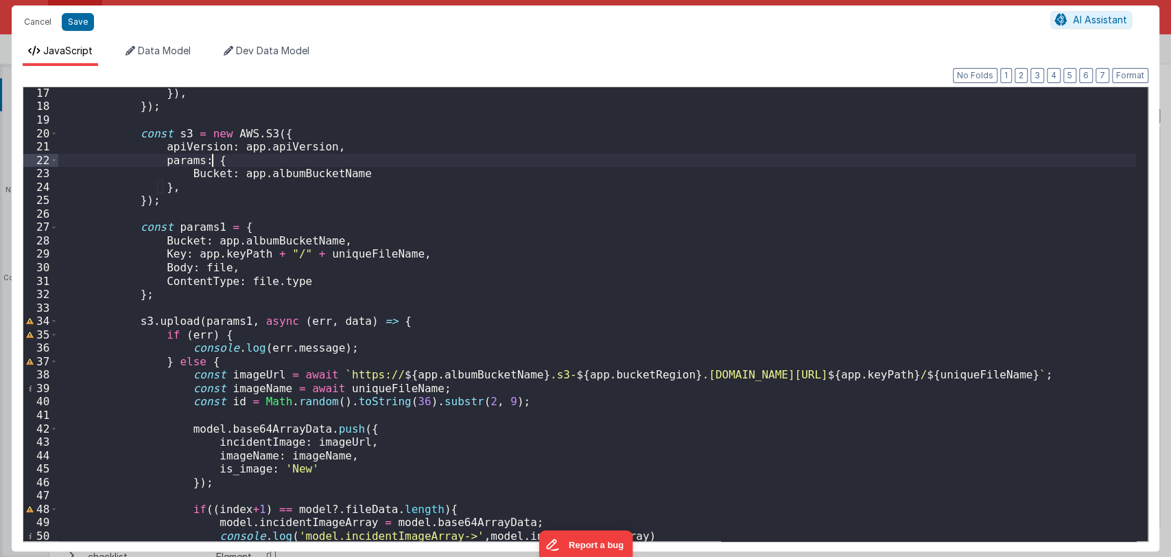
scroll to position [351, 0]
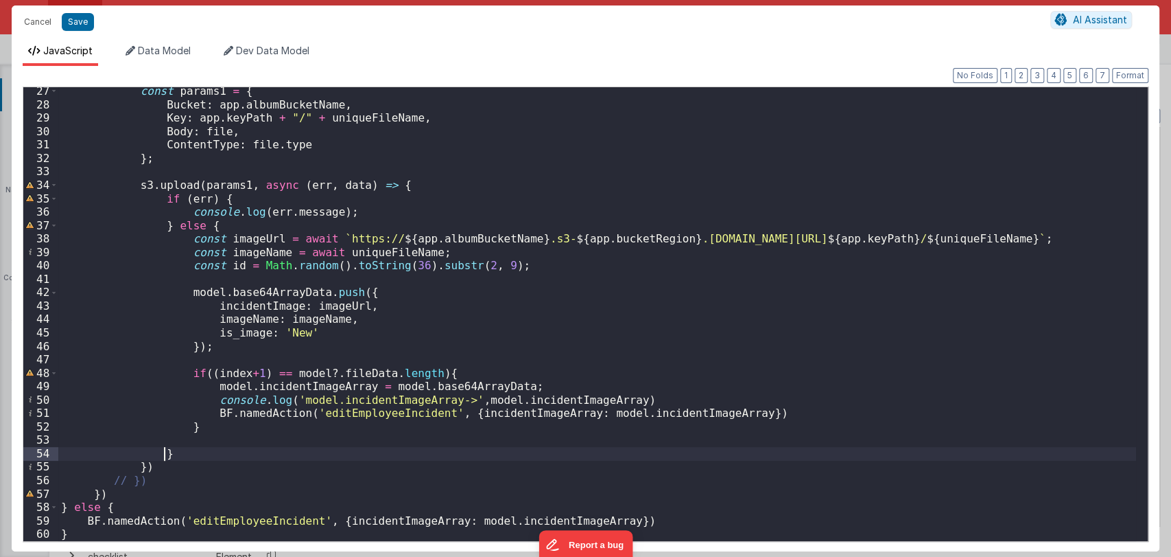
click at [482, 458] on div "const params1 = { Bucket : app . albumBucketName , Key : app . keyPath + "/" + …" at bounding box center [597, 324] width 1078 height 480
click at [38, 26] on button "Cancel" at bounding box center [37, 21] width 41 height 19
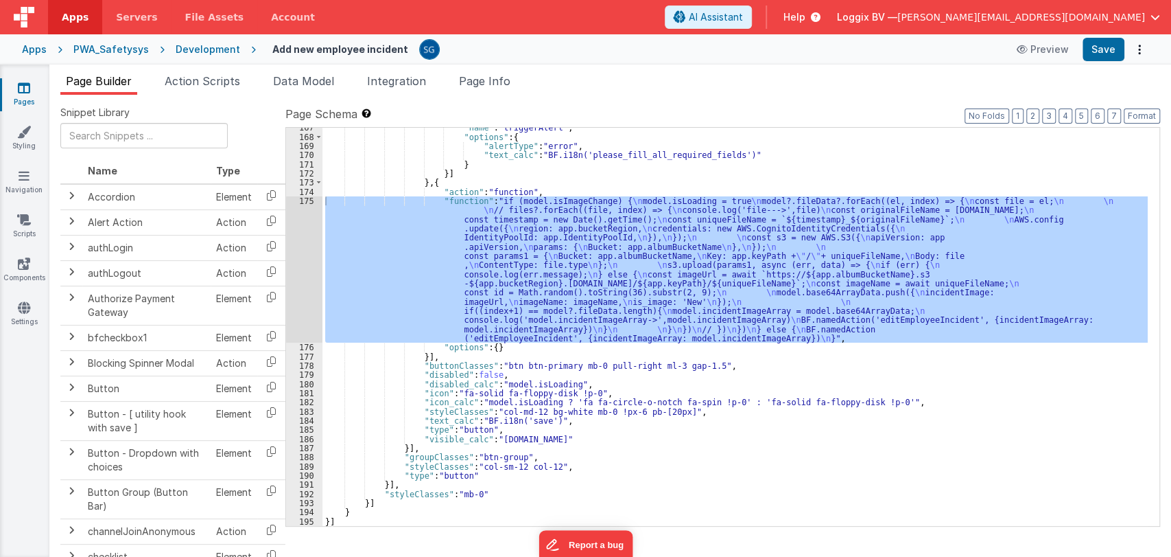
click at [550, 191] on div ""name" : "triggerAlert" , "options" : { "alertType" : "error" , "text_calc" : "…" at bounding box center [736, 331] width 826 height 417
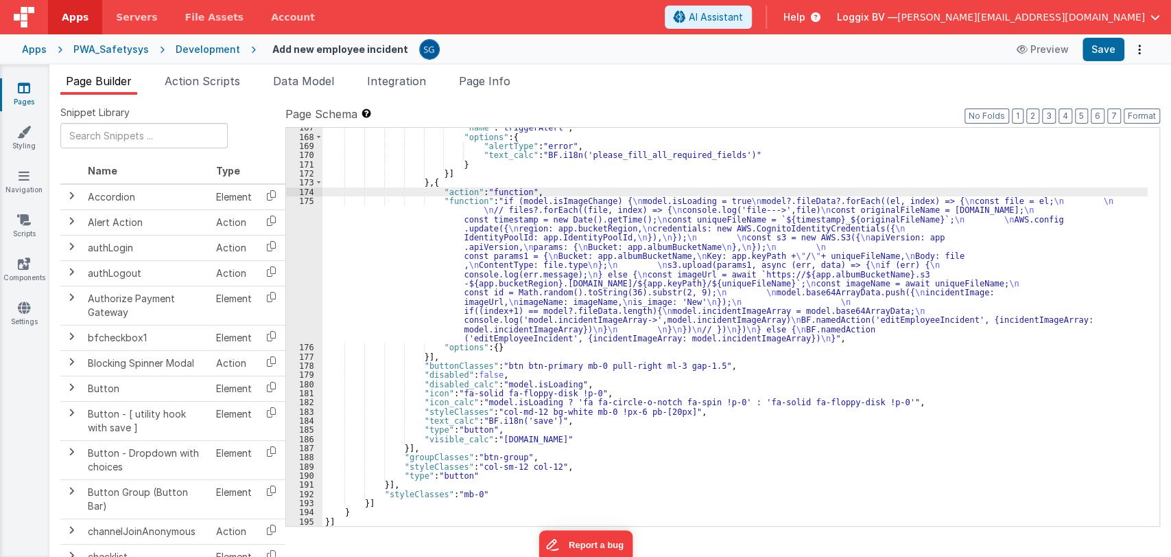
click at [505, 240] on div ""name" : "triggerAlert" , "options" : { "alertType" : "error" , "text_calc" : "…" at bounding box center [736, 331] width 826 height 417
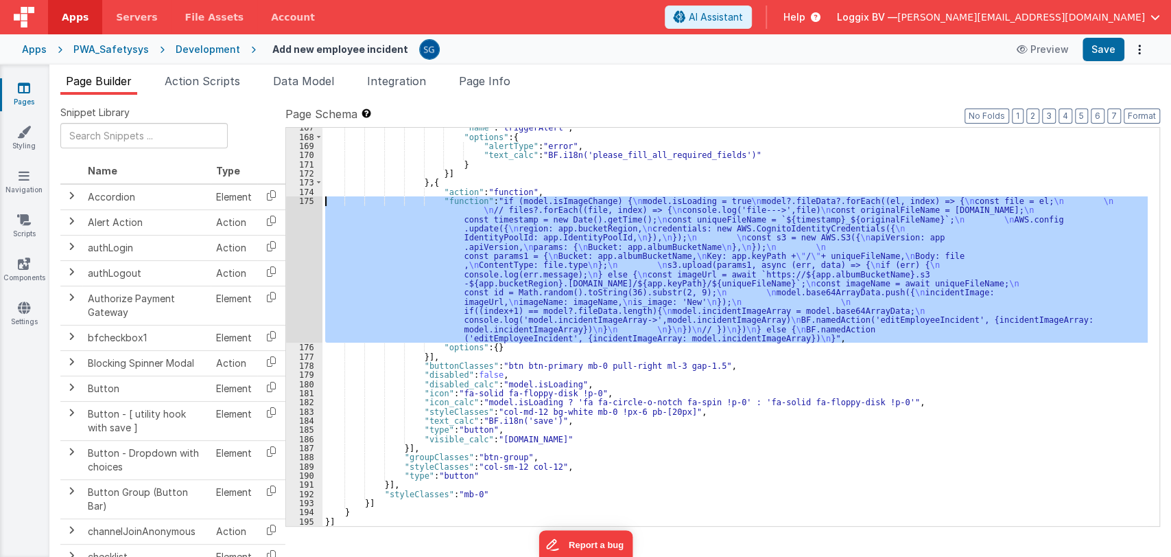
click at [301, 198] on div "175" at bounding box center [304, 269] width 36 height 146
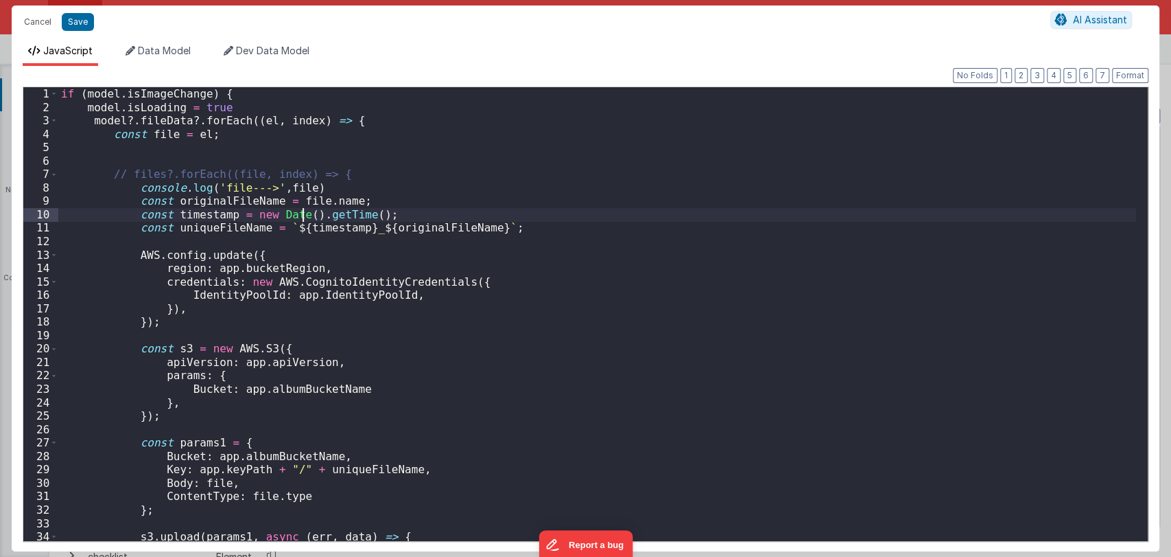
click at [301, 198] on div "if ( model . isImageChange ) { model . isLoading = true model ?. fileData ?. fo…" at bounding box center [597, 327] width 1078 height 480
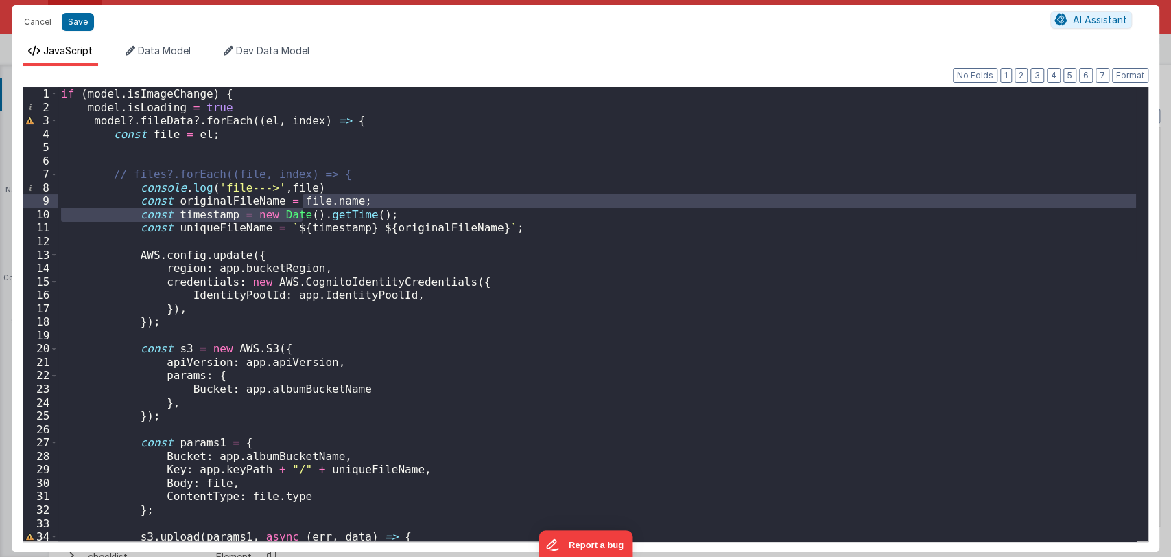
click at [500, 318] on div "if ( model . isImageChange ) { model . isLoading = true model ?. fileData ?. fo…" at bounding box center [597, 327] width 1078 height 480
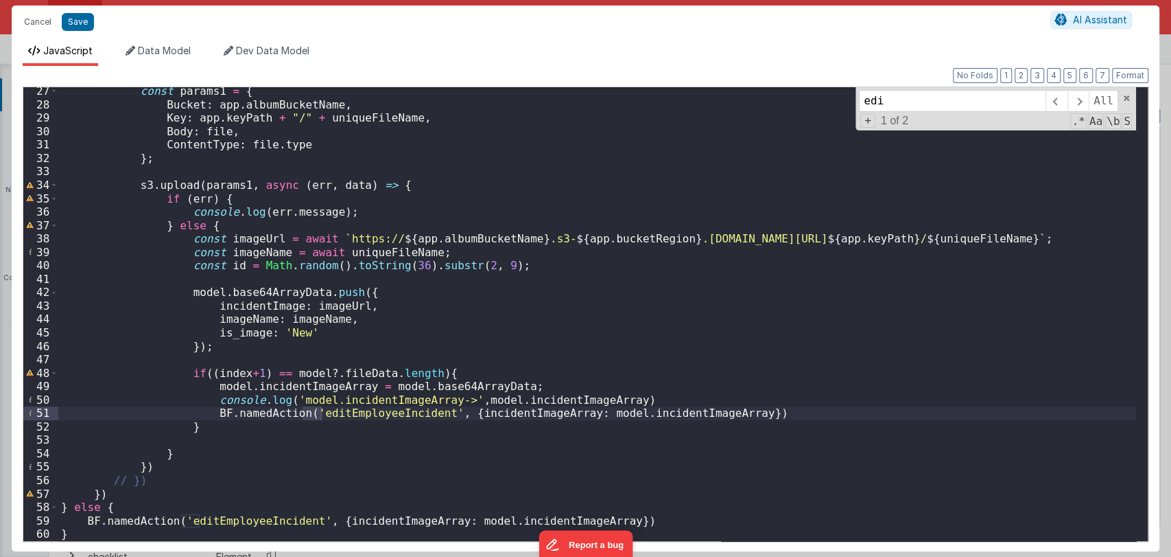
type input "edit"
click at [436, 362] on div "const params1 = { Bucket : app . albumBucketName , Key : app . keyPath + "/" + …" at bounding box center [597, 324] width 1078 height 480
click at [431, 375] on div "const params1 = { Bucket : app . albumBucketName , Key : app . keyPath + "/" + …" at bounding box center [597, 324] width 1078 height 480
click at [38, 21] on button "Cancel" at bounding box center [37, 21] width 41 height 19
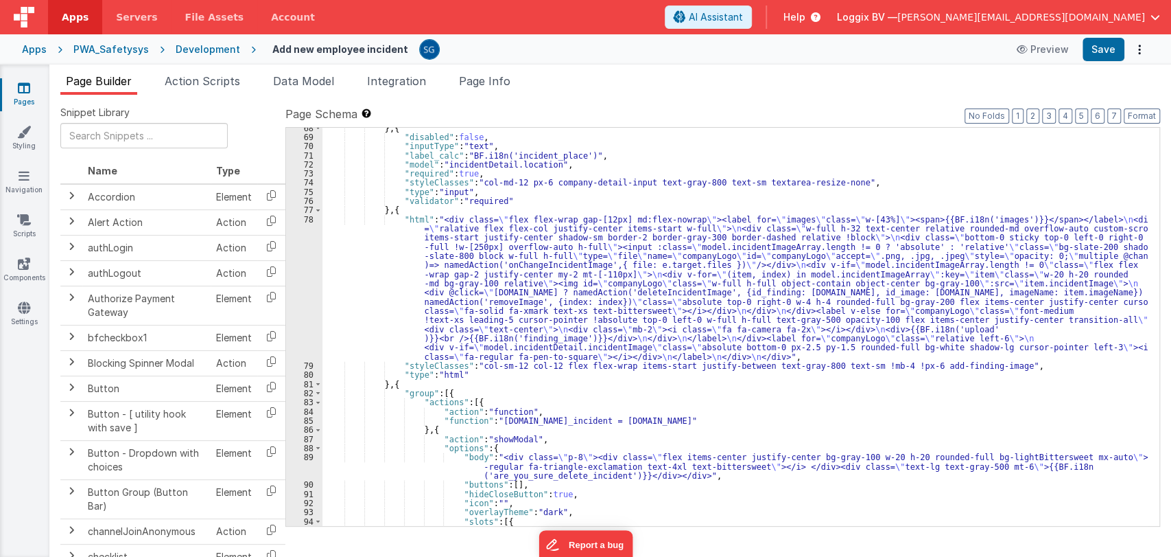
scroll to position [635, 0]
click at [668, 399] on div "} , { "disabled" : false , "inputType" : "text" , "label_calc" : "BF.i18n('inci…" at bounding box center [736, 332] width 826 height 417
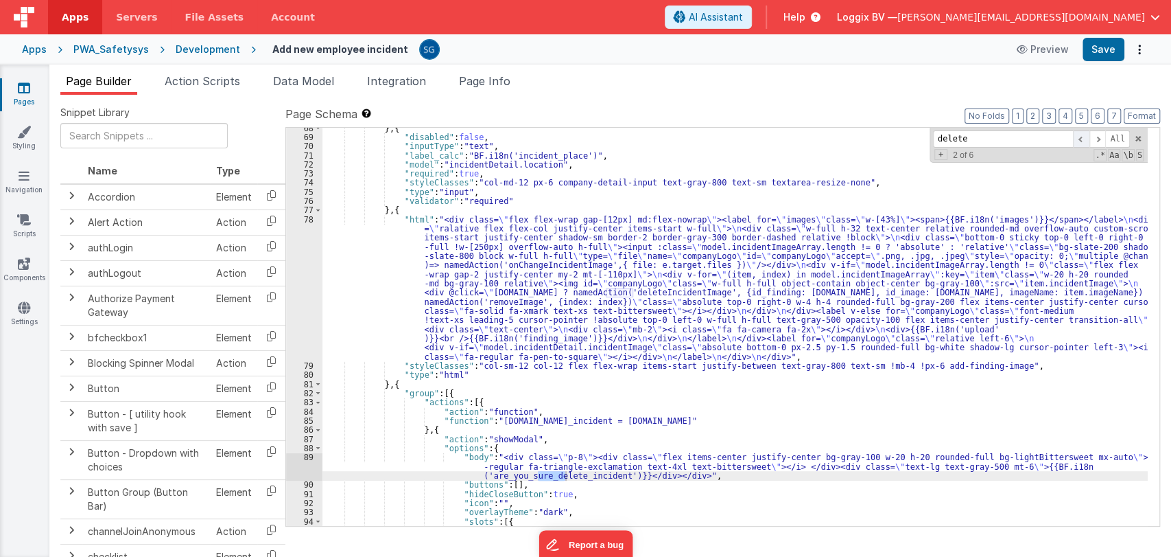
type input "delete"
click at [1081, 140] on span at bounding box center [1081, 138] width 16 height 17
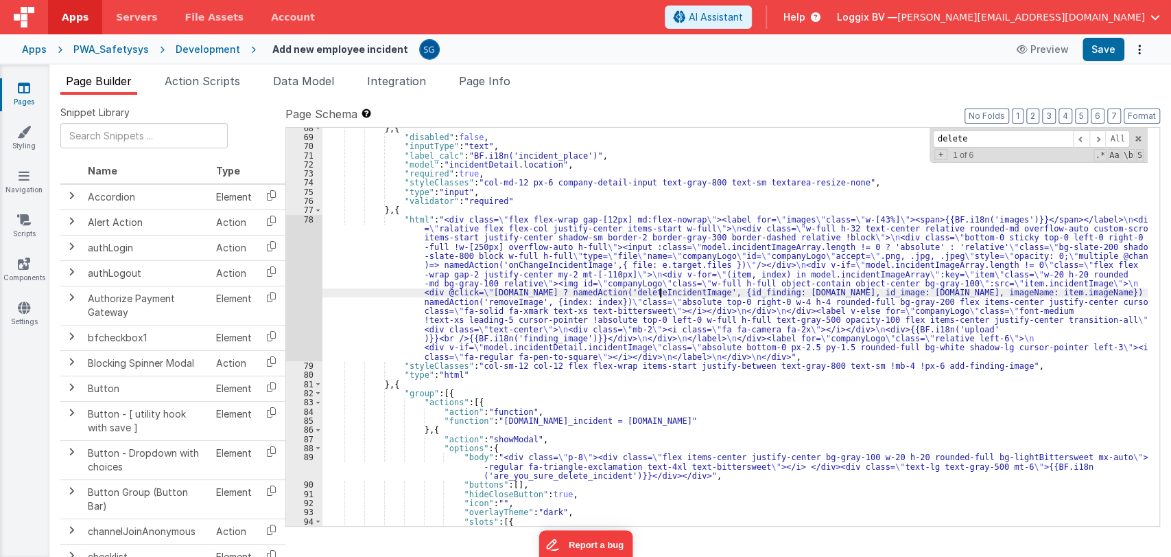
click at [658, 292] on div "} , { "disabled" : false , "inputType" : "text" , "label_calc" : "BF.i18n('inci…" at bounding box center [736, 332] width 826 height 417
click at [194, 79] on span "Action Scripts" at bounding box center [202, 81] width 75 height 14
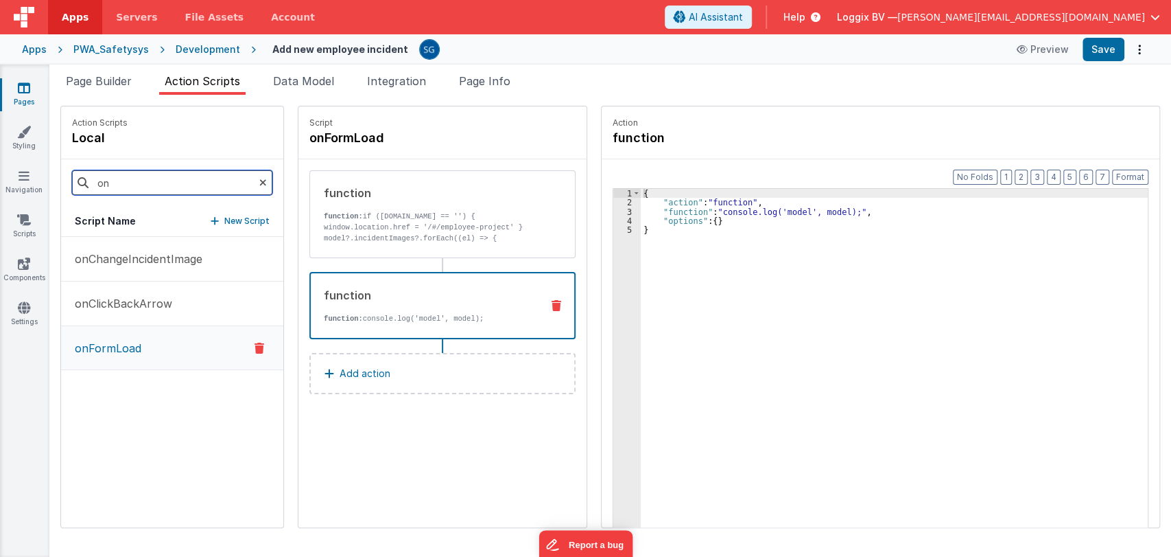
click at [183, 178] on input "on" at bounding box center [172, 182] width 200 height 25
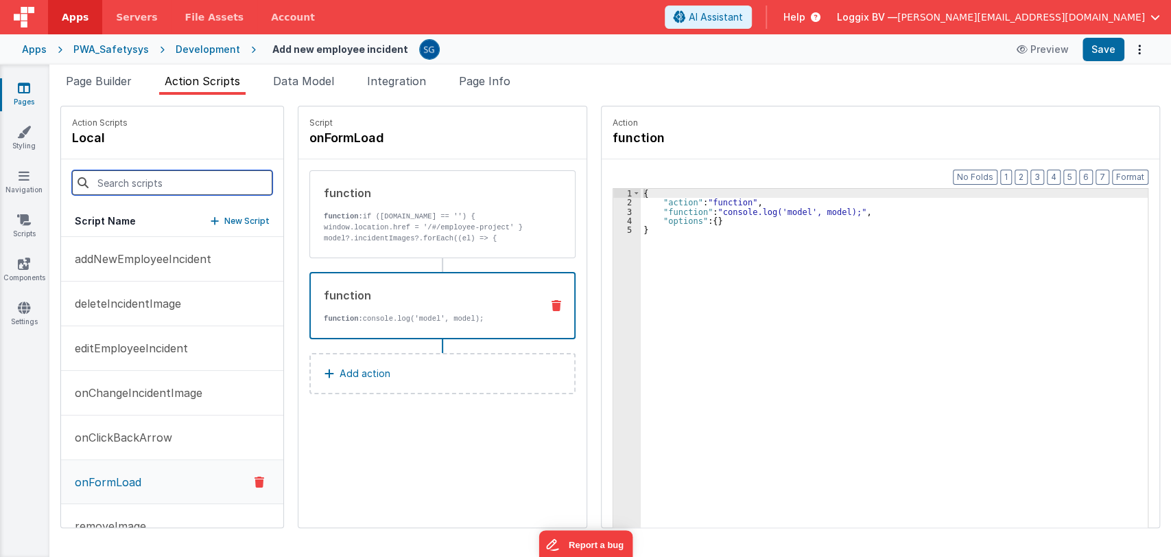
paste input "deleteIncidentImage"
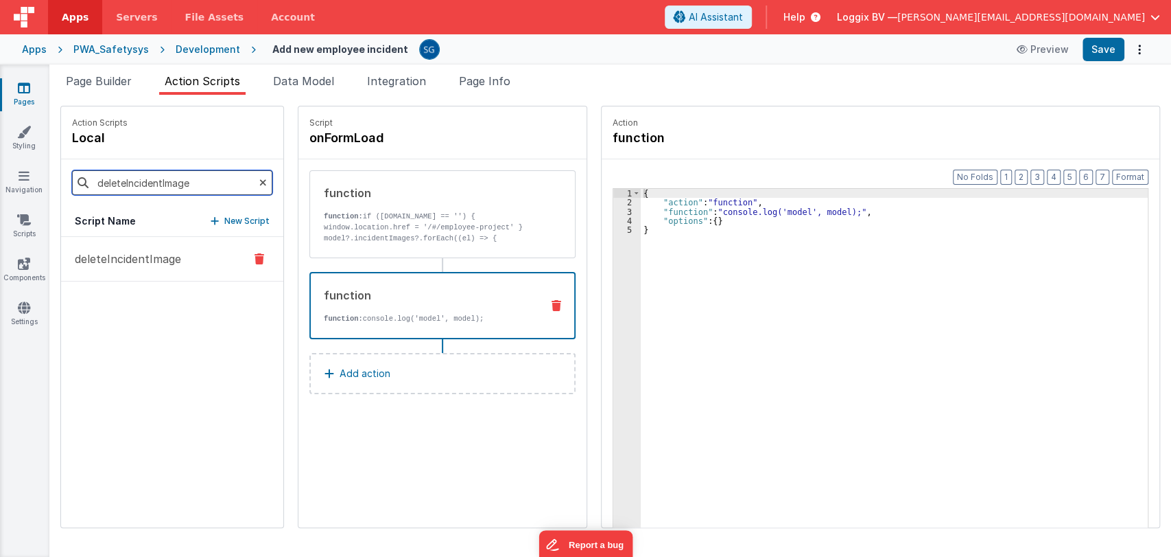
type input "deleteIncidentImage"
click at [150, 255] on p "deleteIncidentImage" at bounding box center [124, 258] width 115 height 16
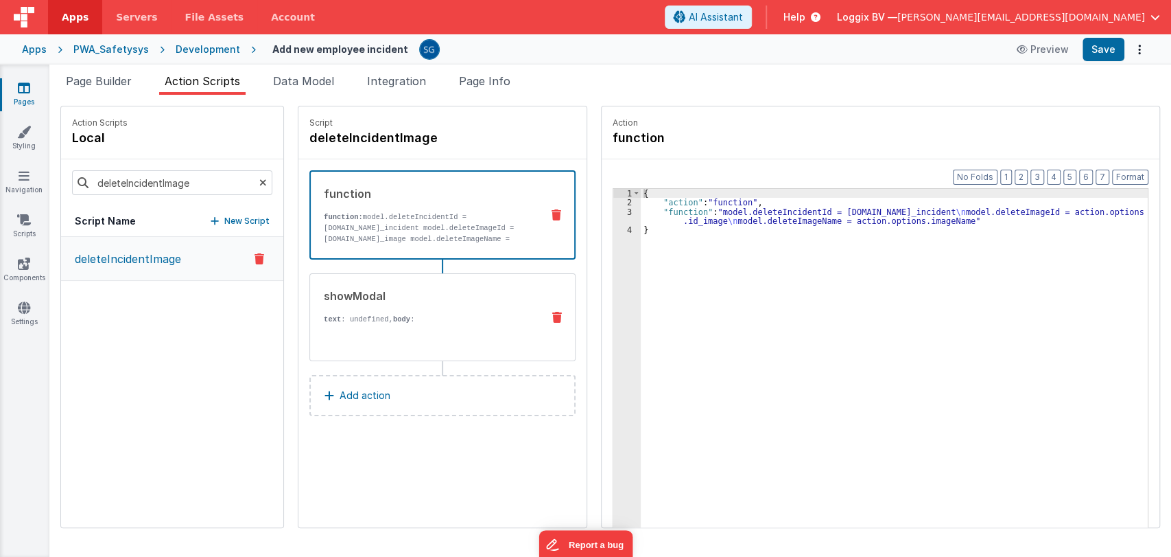
click at [418, 305] on div "showModal text : undefined, body : {{ BF.i18n('confirm_delete_image') }}" at bounding box center [420, 317] width 221 height 59
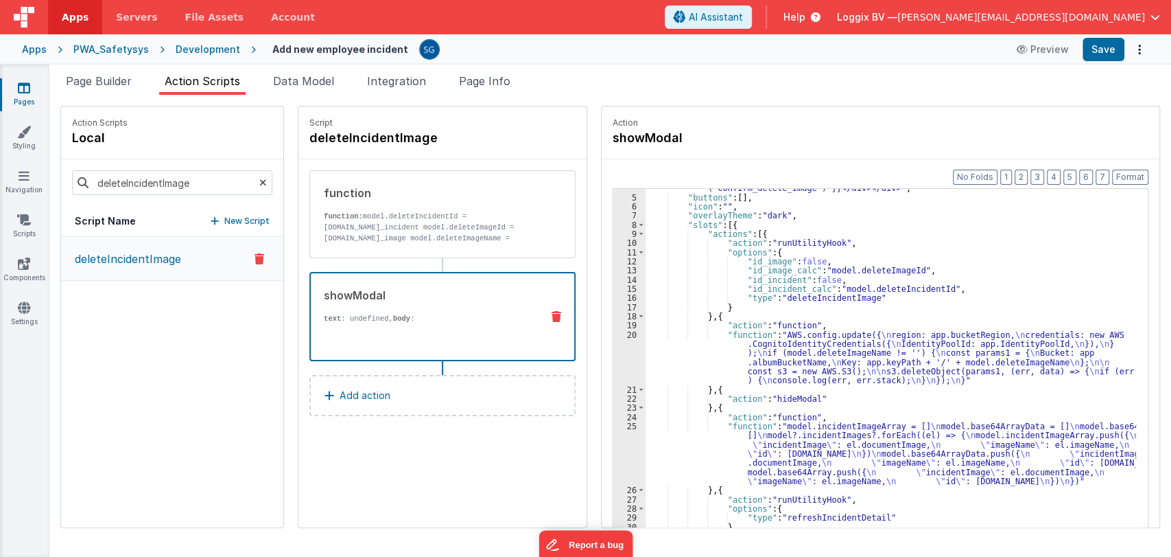
scroll to position [60, 0]
click at [714, 355] on div ""body" : "<div class= \" p-8 \" ><div class= \" flex items-center justify-cente…" at bounding box center [898, 369] width 504 height 427
click at [613, 334] on div "20" at bounding box center [629, 357] width 32 height 55
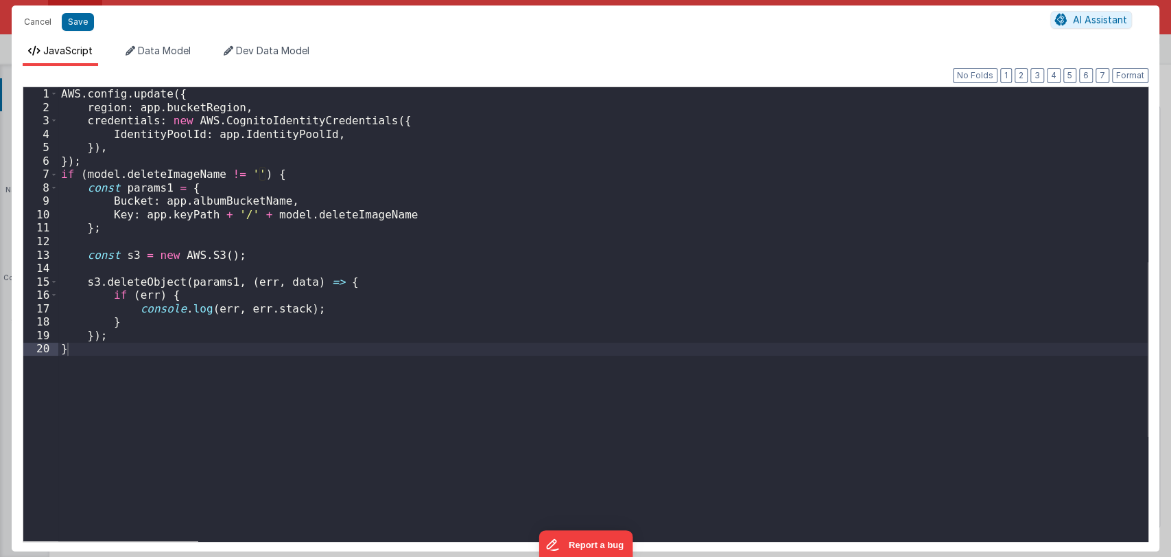
click at [612, 334] on div "AWS . config . update ({ region : app . bucketRegion , credentials : new AWS . …" at bounding box center [603, 327] width 1090 height 480
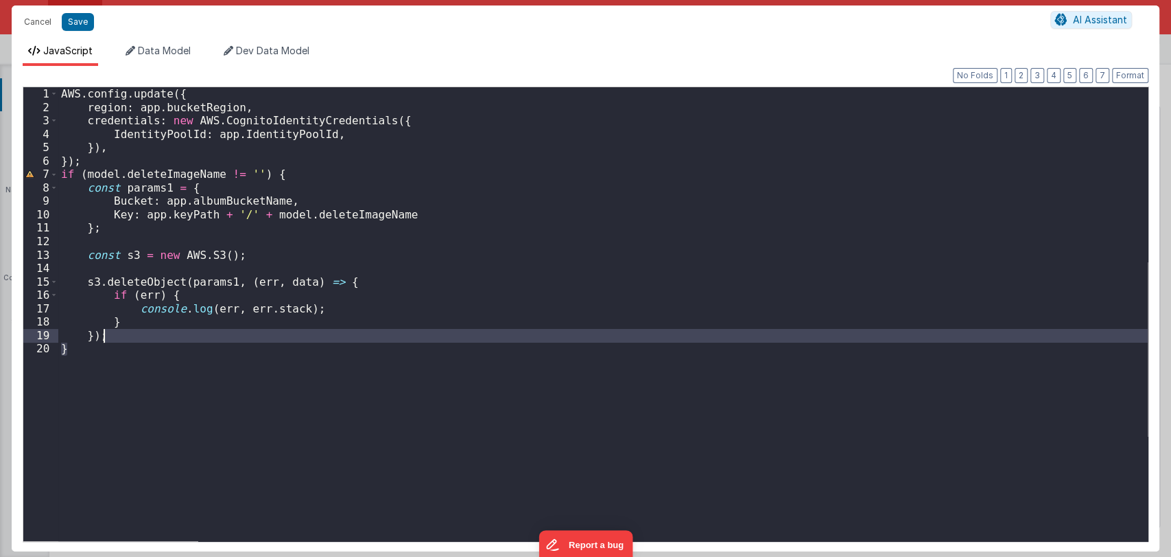
click at [347, 387] on div "AWS . config . update ({ region : app . bucketRegion , credentials : new AWS . …" at bounding box center [603, 314] width 1090 height 454
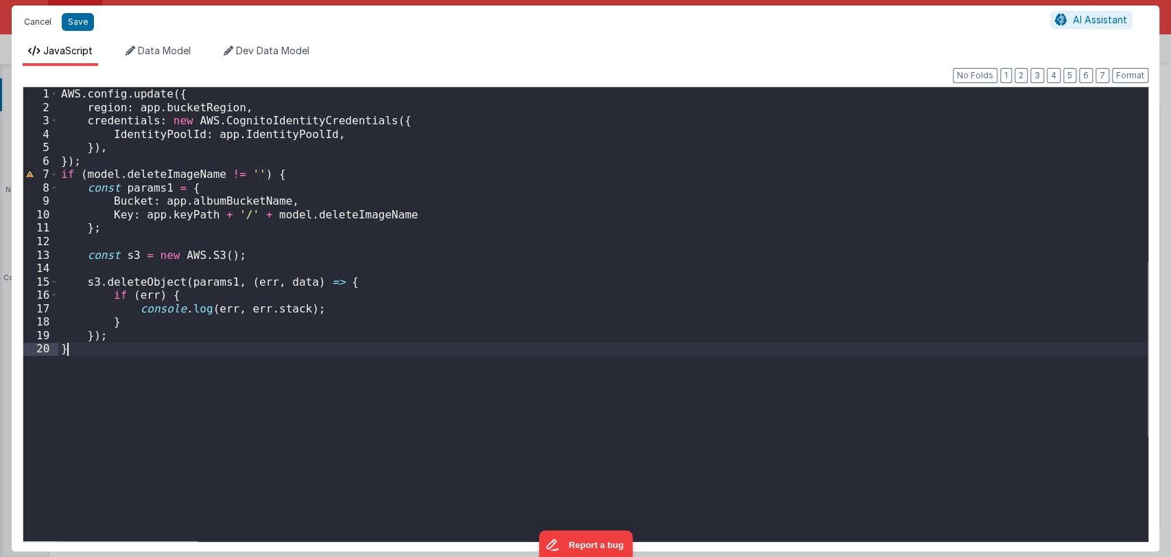
click at [47, 23] on button "Cancel" at bounding box center [37, 21] width 41 height 19
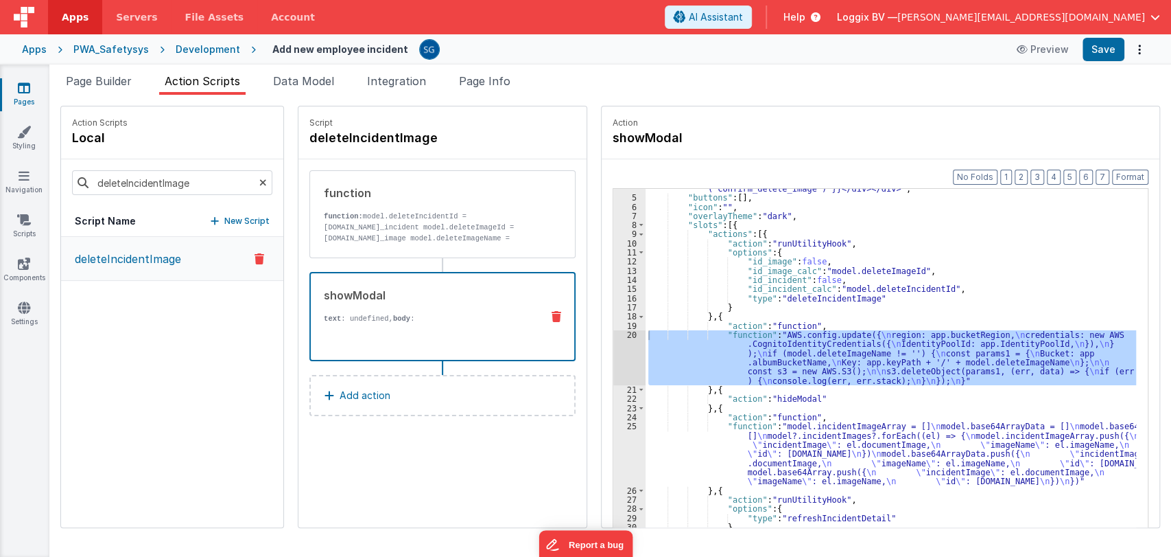
click at [614, 338] on div "20" at bounding box center [629, 357] width 32 height 55
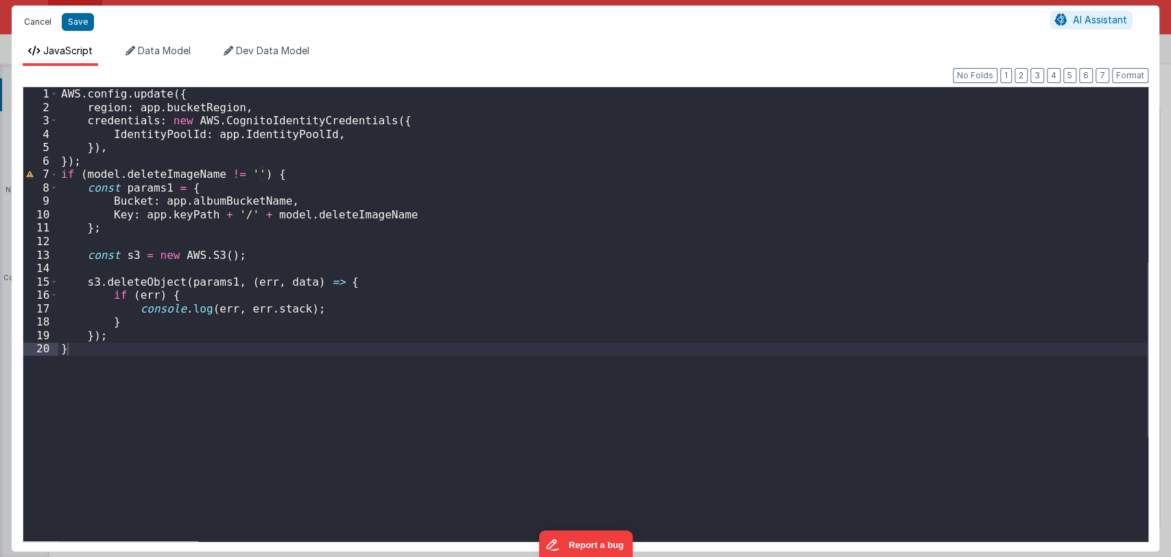
click at [28, 19] on button "Cancel" at bounding box center [37, 21] width 41 height 19
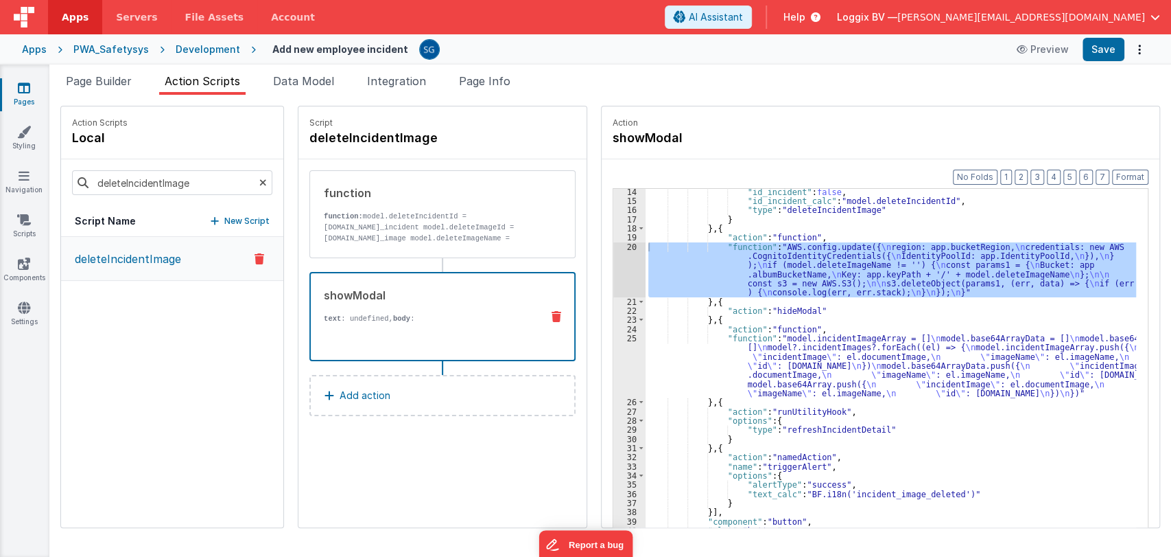
scroll to position [148, 0]
click at [652, 369] on div ""id_incident" : false , "id_incident_calc" : "model.deleteIncidentId" , "type" …" at bounding box center [898, 386] width 504 height 399
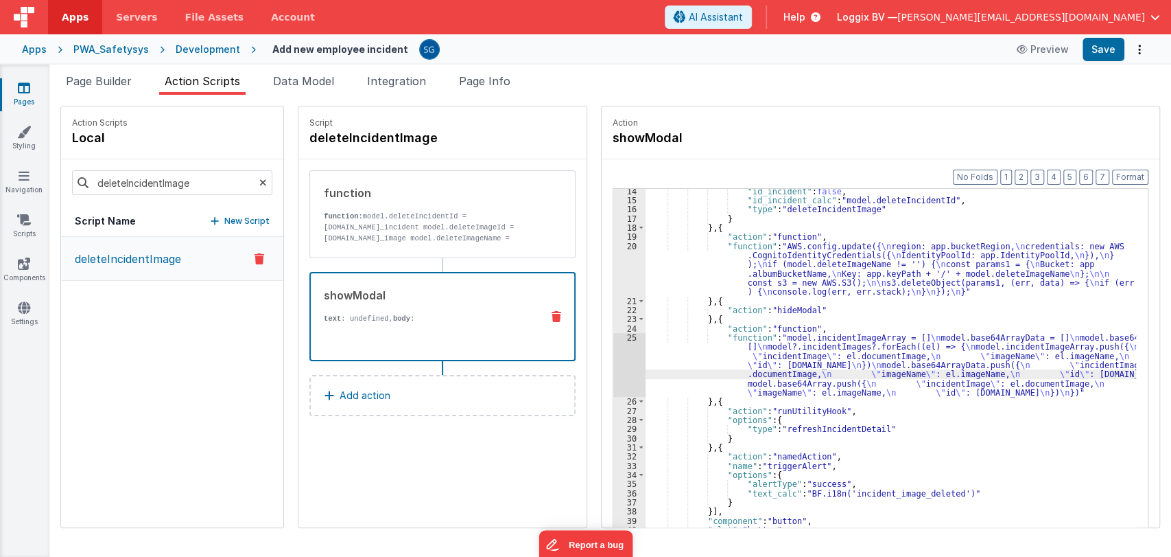
click at [617, 336] on div "25" at bounding box center [629, 365] width 32 height 64
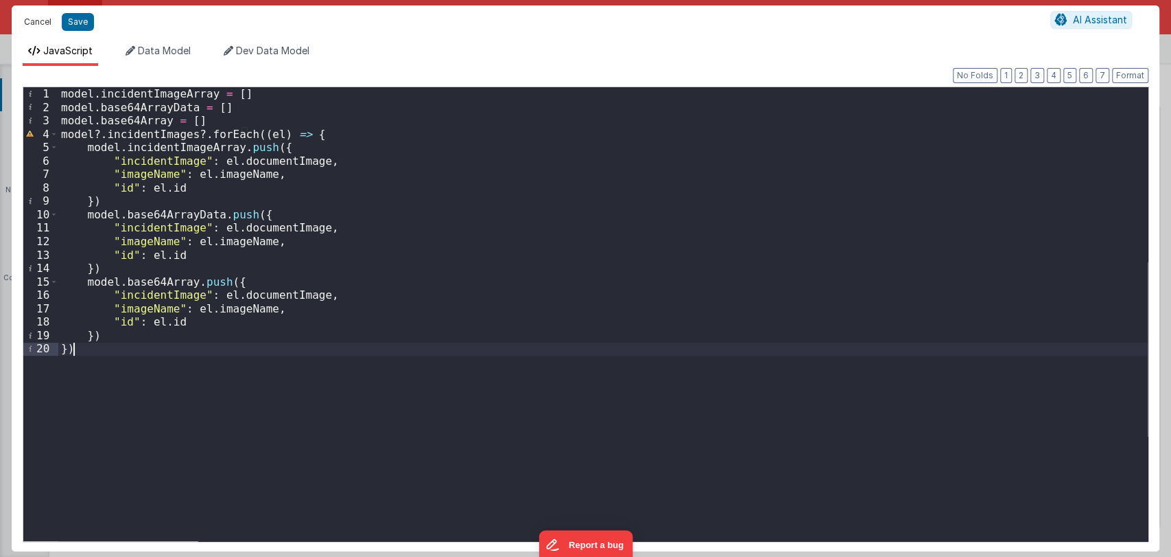
click at [31, 21] on button "Cancel" at bounding box center [37, 21] width 41 height 19
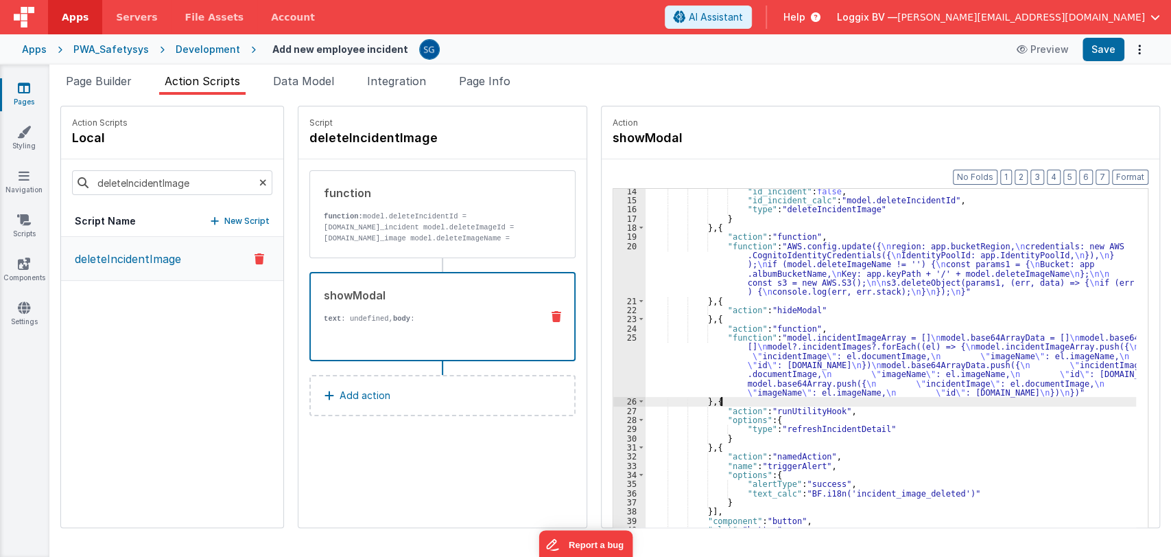
click at [868, 399] on div ""id_incident" : false , "id_incident_calc" : "model.deleteIncidentId" , "type" …" at bounding box center [898, 386] width 504 height 399
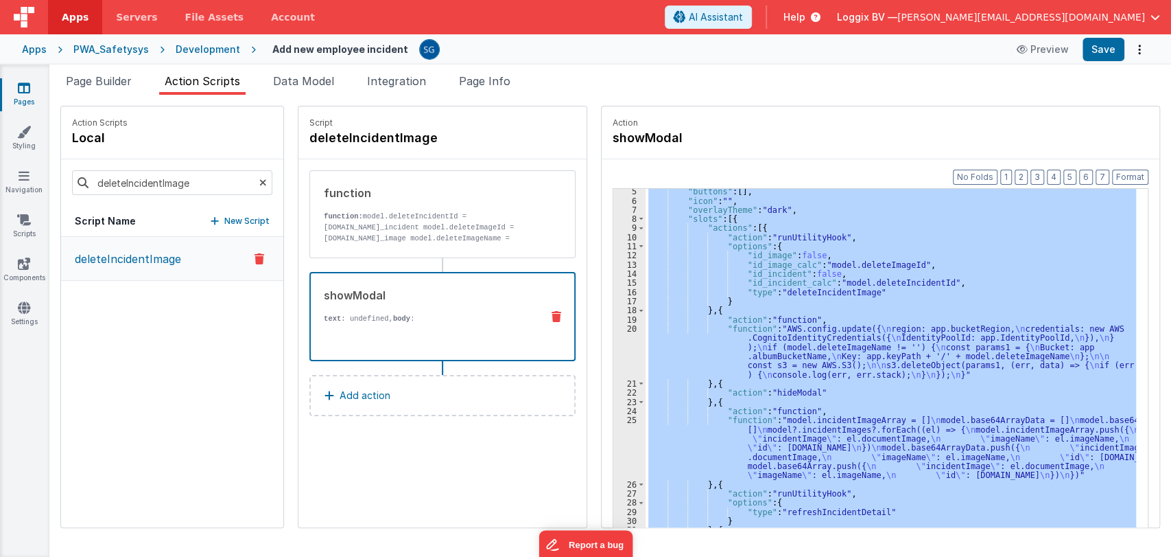
scroll to position [0, 0]
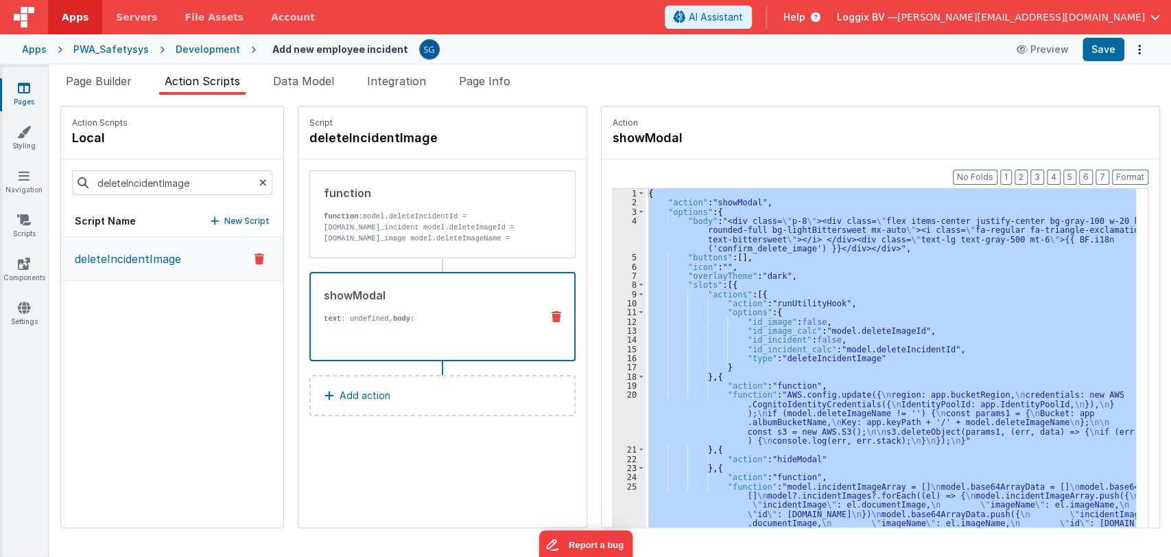
click at [845, 279] on div "{ "action" : "showModal" , "options" : { "body" : "<div class= \" p-8 \" ><div …" at bounding box center [891, 379] width 491 height 381
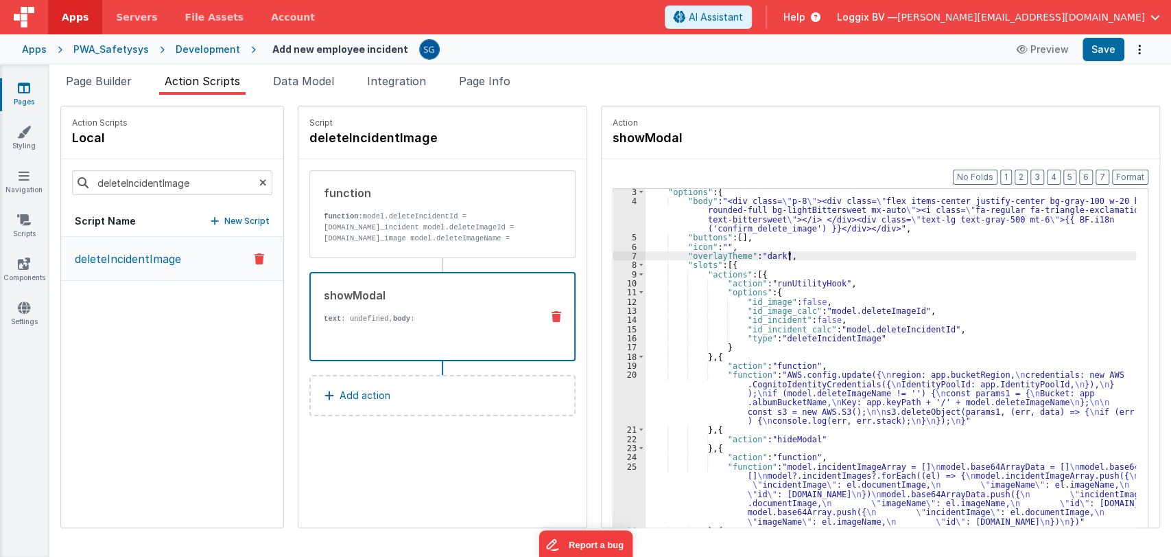
scroll to position [20, 0]
click at [718, 347] on div ""options" : { "body" : "<div class= \" p-8 \" ><div class= \" flex items-center…" at bounding box center [898, 386] width 504 height 399
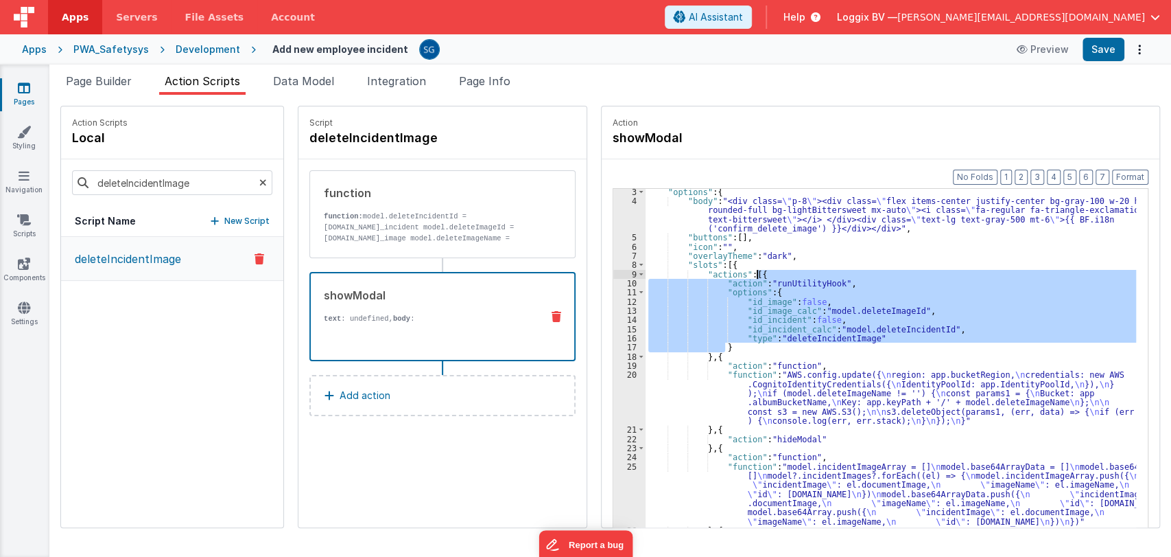
drag, startPoint x: 718, startPoint y: 347, endPoint x: 742, endPoint y: 271, distance: 79.7
click at [742, 271] on div ""options" : { "body" : "<div class= \" p-8 \" ><div class= \" flex items-center…" at bounding box center [898, 386] width 504 height 399
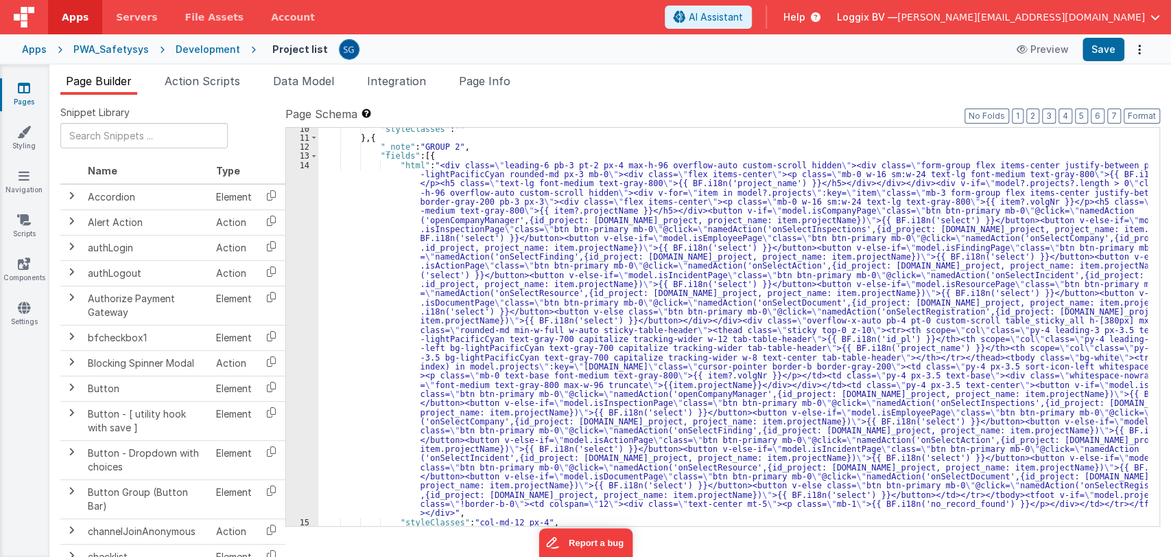
scroll to position [113, 0]
click at [357, 183] on div ""styleClasses" : "" } , { "_note" : "GROUP 2" , "fields" : [{ "html" : "<div cl…" at bounding box center [733, 332] width 830 height 417
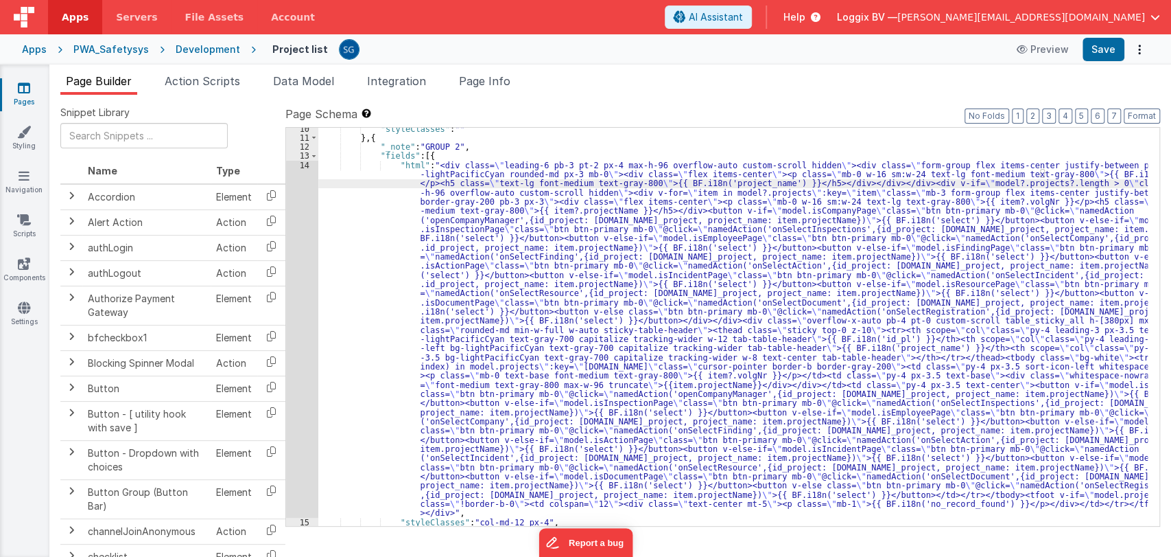
click at [303, 165] on div "14" at bounding box center [302, 339] width 32 height 357
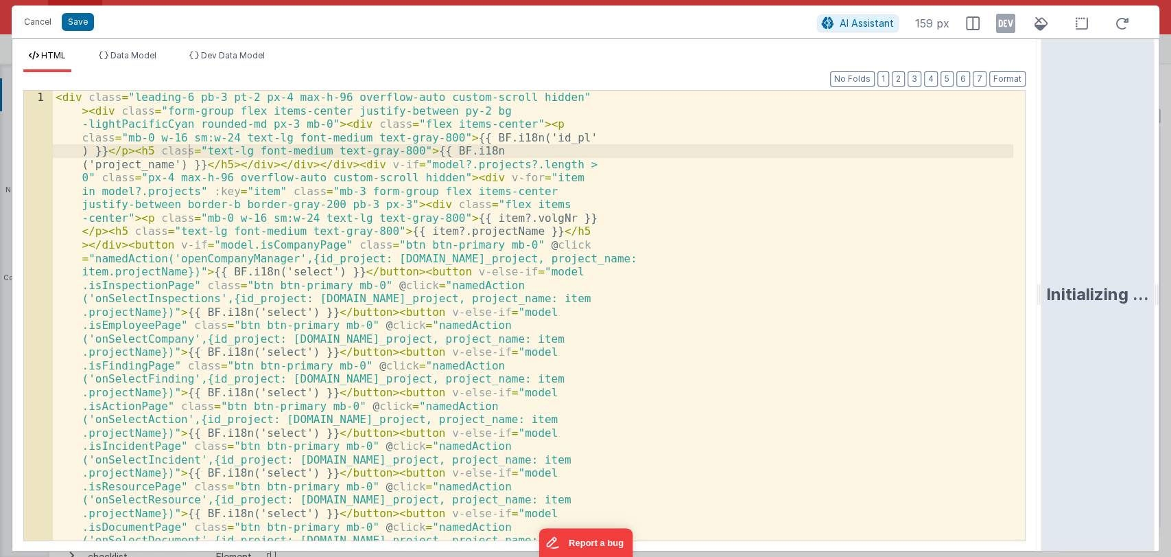
drag, startPoint x: 583, startPoint y: 294, endPoint x: 1049, endPoint y: 198, distance: 475.9
click at [1049, 198] on html "Cancel Save AI Assistant 159 px HTML Data Model Dev Data Model Format 7 6 5 4 3…" at bounding box center [585, 278] width 1171 height 557
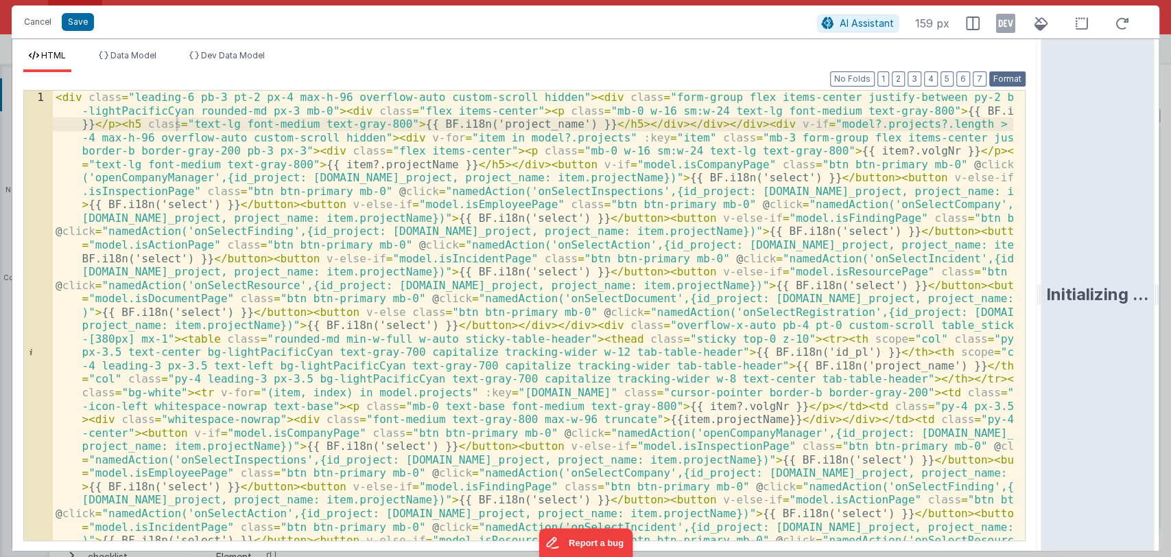
click at [1005, 79] on button "Format" at bounding box center [1008, 78] width 36 height 15
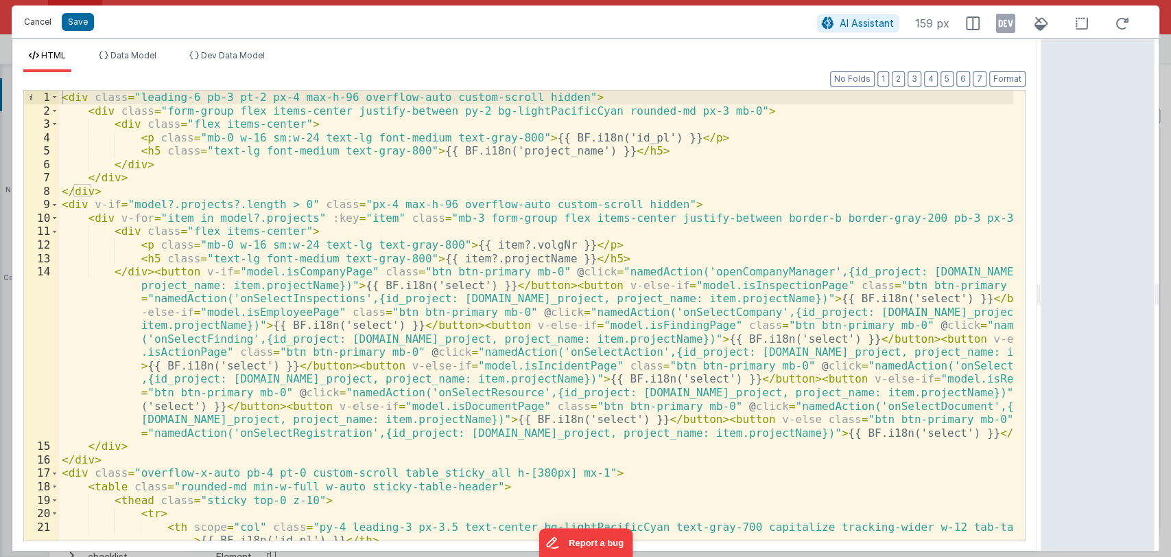
click at [40, 24] on button "Cancel" at bounding box center [37, 21] width 41 height 19
